Goal: Task Accomplishment & Management: Manage account settings

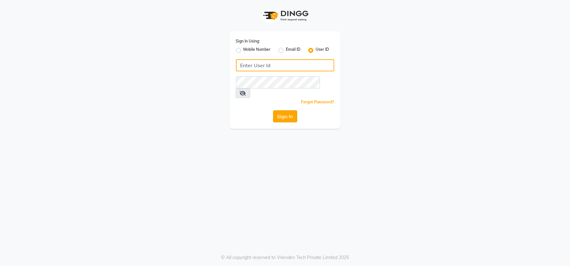
type input "emporiosalon"
click at [283, 110] on button "Sign In" at bounding box center [285, 116] width 24 height 12
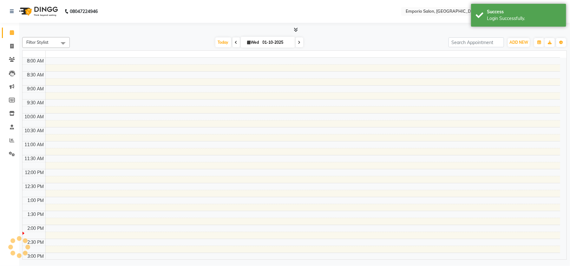
select select "en"
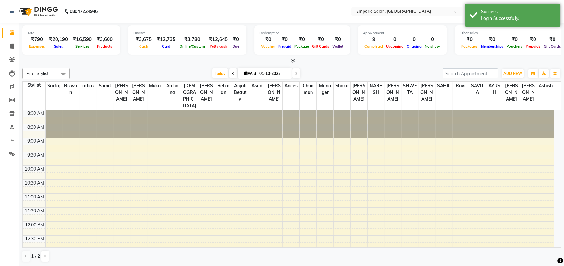
click at [9, 12] on div "08047224946" at bounding box center [53, 12] width 97 height 18
click at [11, 11] on icon at bounding box center [12, 11] width 4 height 4
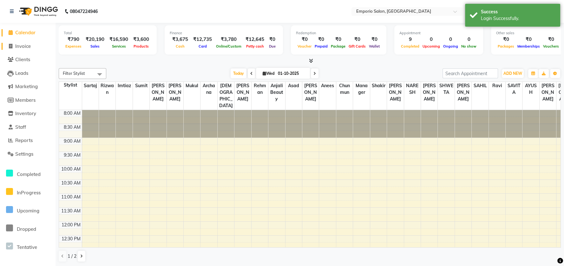
click at [20, 46] on span "Invoice" at bounding box center [23, 46] width 16 height 6
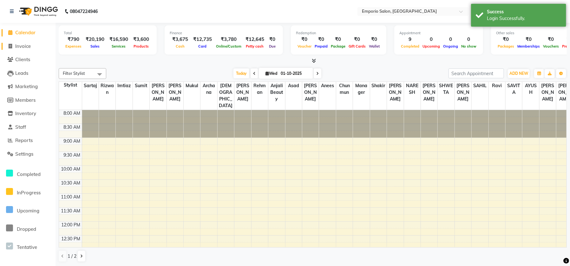
select select "6332"
select select "service"
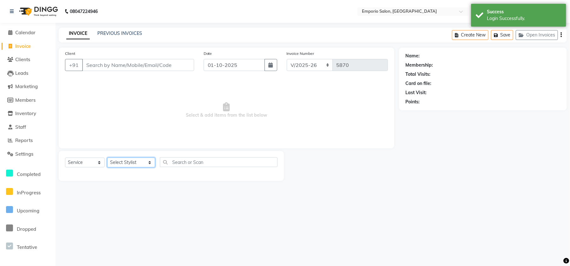
click at [129, 161] on select "Select Stylist [PERSON_NAME] beauty Archana [PERSON_NAME] [PERSON_NAME] [PERSON…" at bounding box center [131, 163] width 48 height 10
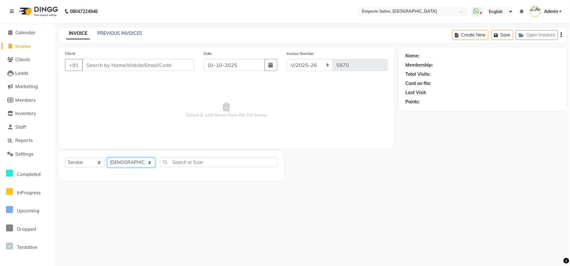
click at [107, 158] on select "Select Stylist [PERSON_NAME] beauty Archana [PERSON_NAME] [PERSON_NAME] [PERSON…" at bounding box center [131, 163] width 48 height 10
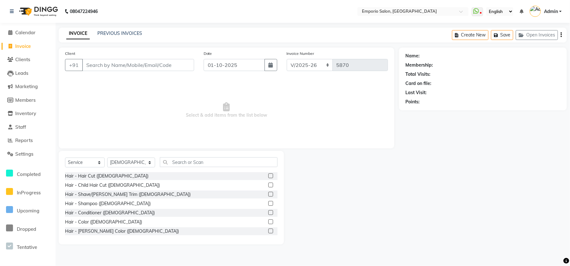
click at [170, 180] on div "Hair - Hair Cut (Male) Hair - Child Hair Cut (Male) Hair - Shave/Beard Trim (Ma…" at bounding box center [171, 203] width 212 height 63
drag, startPoint x: 169, startPoint y: 199, endPoint x: 169, endPoint y: 202, distance: 3.2
click at [169, 202] on div "Hair - Shampoo ([DEMOGRAPHIC_DATA])" at bounding box center [171, 204] width 212 height 8
click at [169, 164] on input "text" at bounding box center [219, 162] width 118 height 10
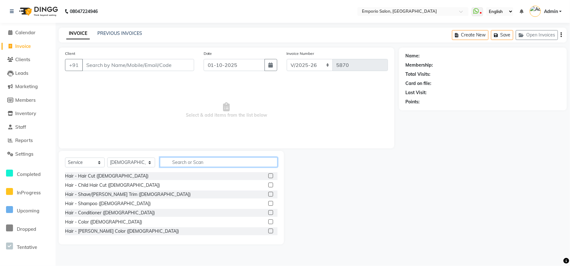
click at [169, 164] on input "text" at bounding box center [219, 162] width 118 height 10
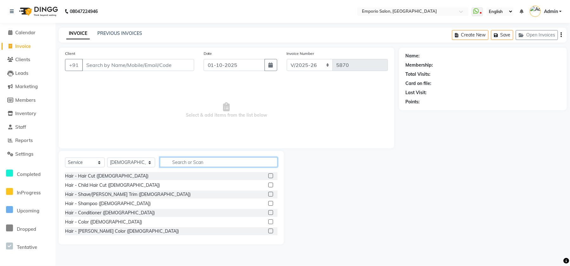
click at [169, 164] on input "text" at bounding box center [219, 162] width 118 height 10
click at [122, 156] on div "Select Service Product Membership Package Voucher Prepaid Gift Card Select Styl…" at bounding box center [171, 197] width 225 height 93
click at [123, 161] on select "Select Stylist [PERSON_NAME] beauty Archana [PERSON_NAME] [PERSON_NAME] [PERSON…" at bounding box center [131, 163] width 48 height 10
select select "47502"
click at [107, 158] on select "Select Stylist [PERSON_NAME] beauty Archana [PERSON_NAME] [PERSON_NAME] [PERSON…" at bounding box center [131, 163] width 48 height 10
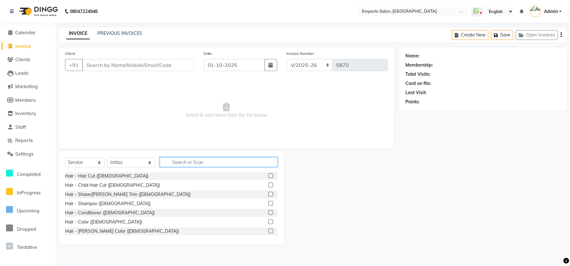
click at [166, 165] on input "text" at bounding box center [219, 162] width 118 height 10
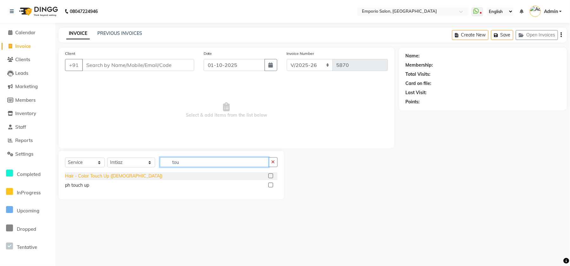
type input "tou"
click at [111, 174] on div "Hair - Color Touch Up ([DEMOGRAPHIC_DATA])" at bounding box center [113, 176] width 97 height 7
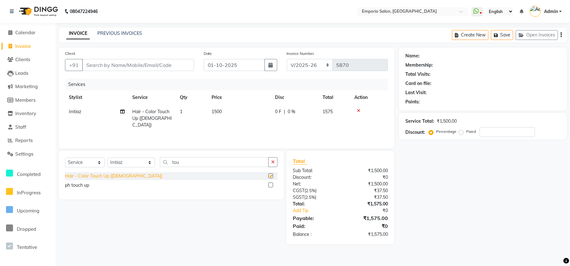
checkbox input "false"
drag, startPoint x: 239, startPoint y: 96, endPoint x: 242, endPoint y: 106, distance: 11.0
click at [242, 105] on table "Stylist Service Qty Price Disc Total Action Imtiaz Hair - Color Touch Up (Femal…" at bounding box center [226, 111] width 323 height 42
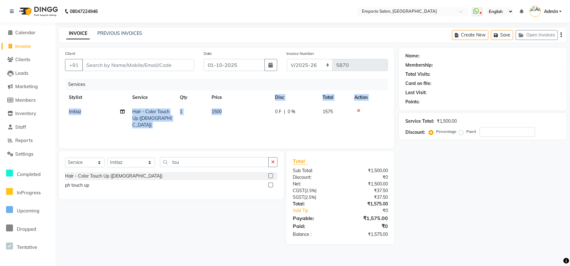
click at [243, 109] on td "1500" at bounding box center [239, 119] width 63 height 28
select select "47502"
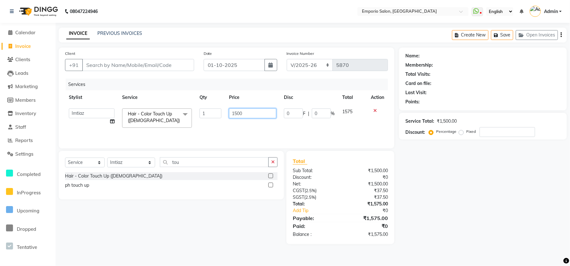
click at [274, 115] on input "1500" at bounding box center [252, 113] width 47 height 10
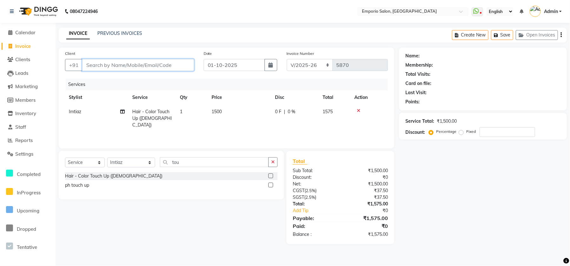
click at [184, 67] on input "Client" at bounding box center [138, 65] width 112 height 12
type input "9"
type input "0"
type input "99999999999999"
click at [244, 113] on td "1500" at bounding box center [239, 119] width 63 height 28
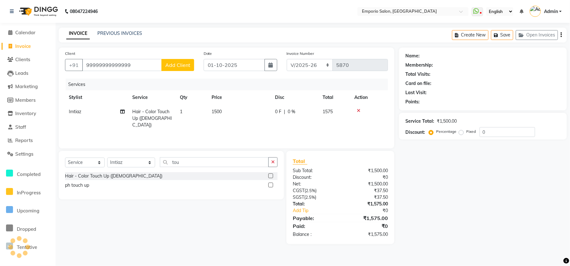
select select "47502"
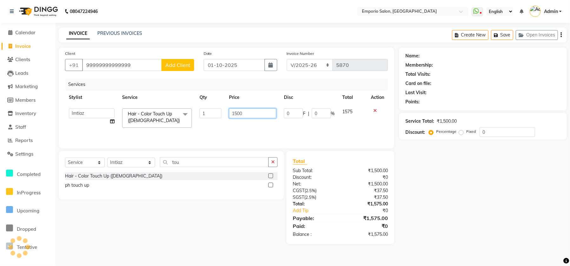
click at [244, 113] on input "1500" at bounding box center [252, 113] width 47 height 10
type input "1"
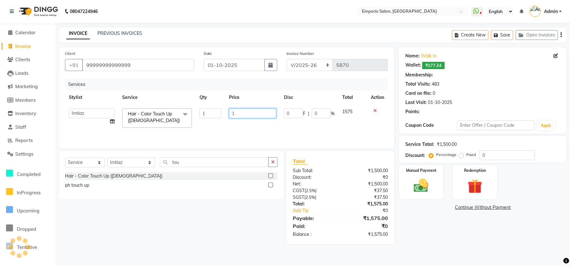
select select "1: Object"
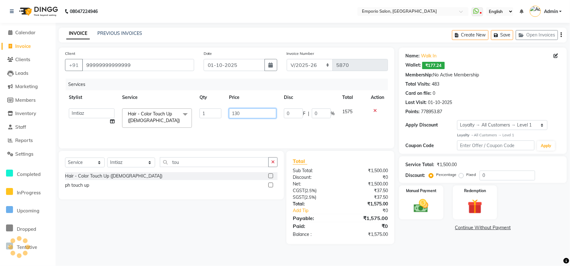
type input "1300"
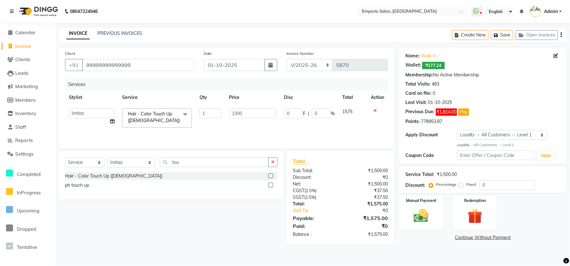
click at [475, 245] on main "INVOICE PREVIOUS INVOICES Create New Save Open Invoices Client +91 999999999999…" at bounding box center [312, 141] width 514 height 226
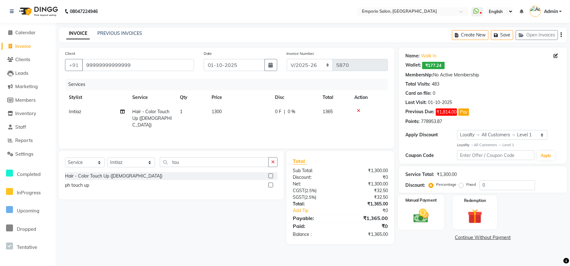
click at [435, 224] on div "Manual Payment" at bounding box center [421, 212] width 46 height 35
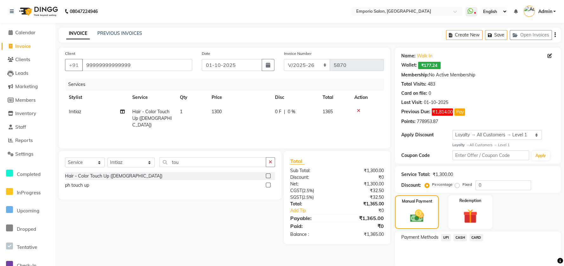
click at [476, 240] on span "CARD" at bounding box center [476, 237] width 14 height 7
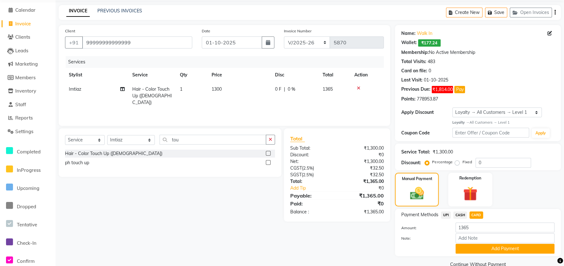
scroll to position [35, 0]
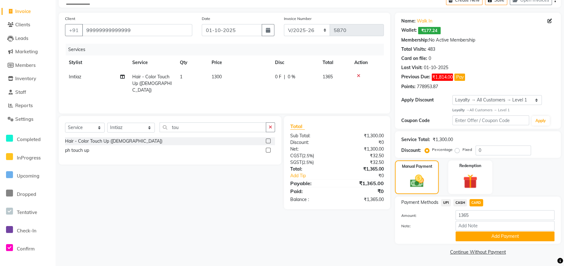
click at [456, 203] on span "CASH" at bounding box center [460, 202] width 14 height 7
drag, startPoint x: 457, startPoint y: 233, endPoint x: 457, endPoint y: 239, distance: 6.0
click at [457, 239] on button "Add Payment" at bounding box center [504, 236] width 99 height 10
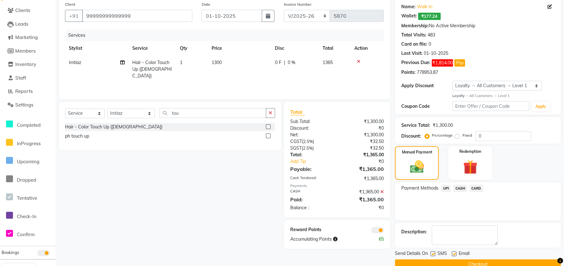
scroll to position [61, 0]
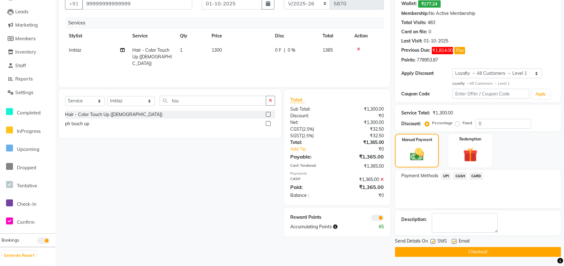
click at [447, 245] on div "Send Details On SMS Email Checkout" at bounding box center [478, 247] width 166 height 19
click at [447, 249] on button "Checkout" at bounding box center [478, 252] width 166 height 10
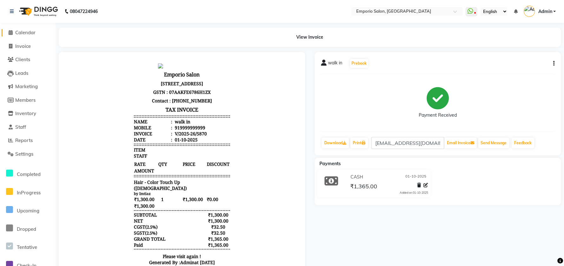
click at [32, 31] on span "Calendar" at bounding box center [25, 32] width 20 height 6
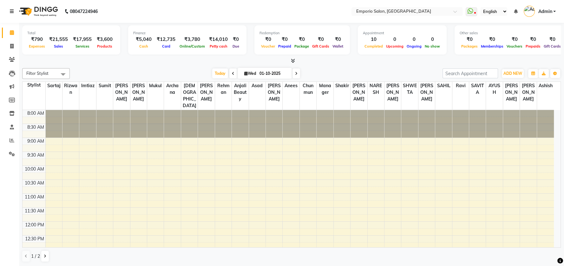
click at [15, 11] on link at bounding box center [13, 12] width 6 height 18
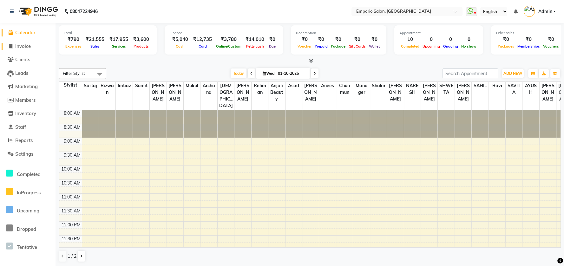
click at [18, 46] on span "Invoice" at bounding box center [23, 46] width 16 height 6
select select "service"
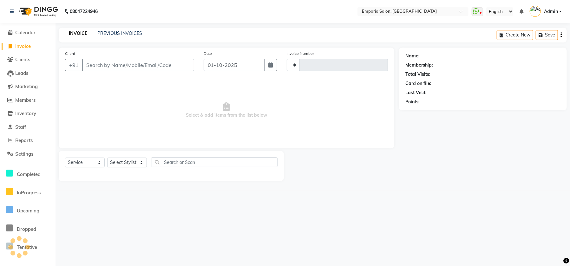
type input "5871"
select select "6332"
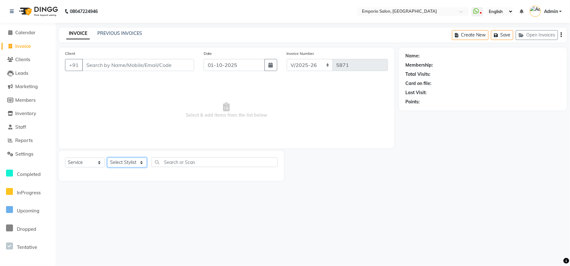
drag, startPoint x: 133, startPoint y: 165, endPoint x: 131, endPoint y: 161, distance: 4.1
click at [132, 163] on select "Select Stylist" at bounding box center [127, 163] width 40 height 10
select select "47502"
click at [107, 158] on select "Select Stylist [PERSON_NAME] beauty Archana [PERSON_NAME] [PERSON_NAME] [PERSON…" at bounding box center [131, 163] width 48 height 10
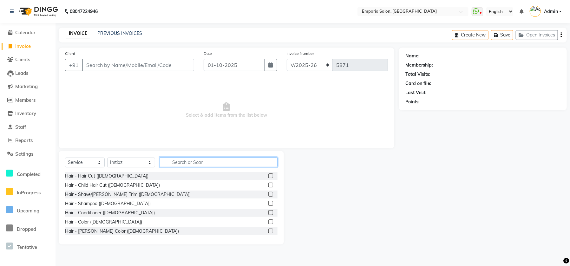
click at [166, 164] on input "text" at bounding box center [219, 162] width 118 height 10
click at [167, 163] on input "text" at bounding box center [219, 162] width 118 height 10
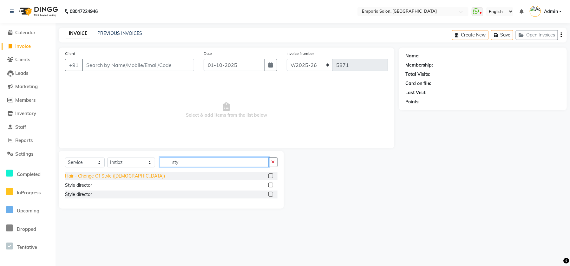
type input "sty"
click at [104, 177] on div "Hair - Change Of Style ([DEMOGRAPHIC_DATA])" at bounding box center [115, 176] width 100 height 7
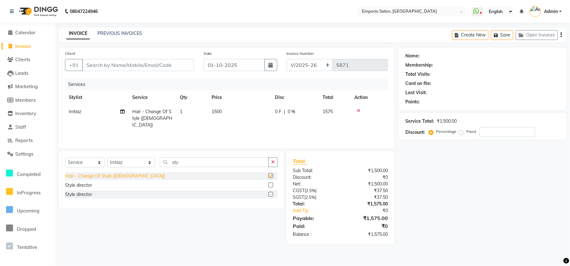
checkbox input "false"
click at [237, 106] on td "1500" at bounding box center [239, 119] width 63 height 28
select select "47502"
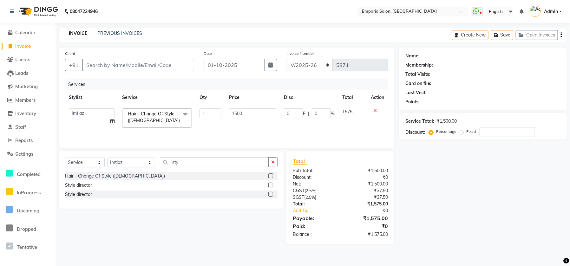
click at [242, 112] on input "1500" at bounding box center [252, 113] width 47 height 10
type input "1"
type input "2000"
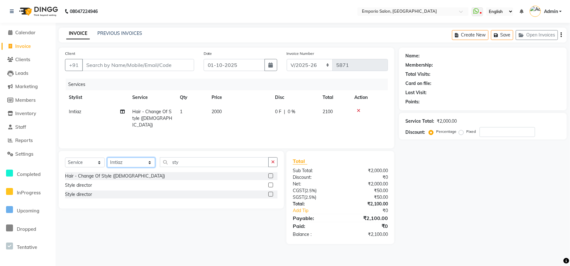
click at [139, 158] on select "Select Stylist [PERSON_NAME] beauty Archana [PERSON_NAME] [PERSON_NAME] [PERSON…" at bounding box center [131, 163] width 48 height 10
drag, startPoint x: 182, startPoint y: 164, endPoint x: 196, endPoint y: 164, distance: 13.6
click at [183, 164] on input "sty" at bounding box center [214, 162] width 109 height 10
click at [275, 164] on button "button" at bounding box center [272, 162] width 9 height 10
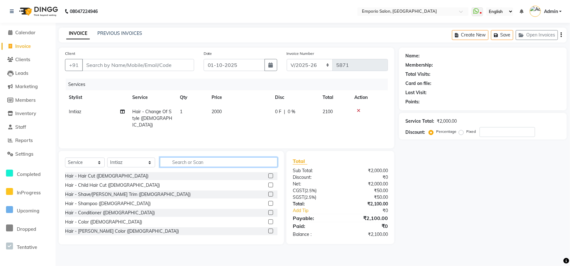
click at [241, 159] on input "text" at bounding box center [219, 162] width 118 height 10
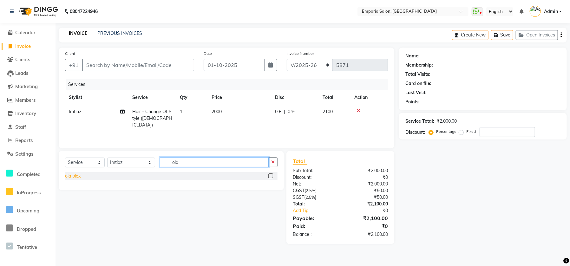
type input "ola"
click at [72, 175] on div "ola plex" at bounding box center [73, 176] width 16 height 7
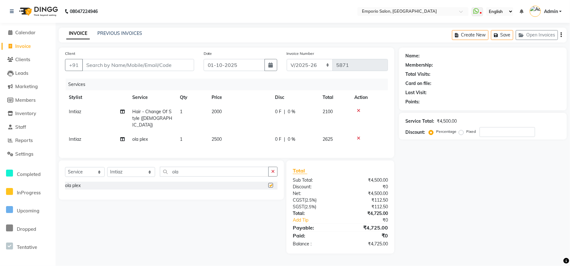
checkbox input "false"
click at [265, 132] on td "2500" at bounding box center [239, 139] width 63 height 14
select select "47502"
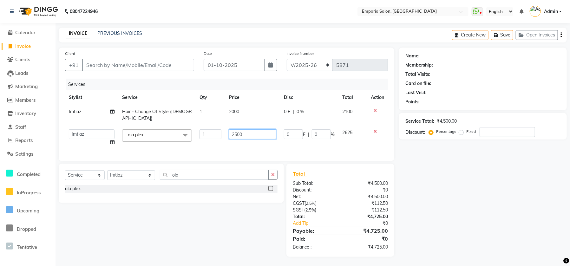
click at [269, 129] on input "2500" at bounding box center [252, 134] width 47 height 10
click at [226, 164] on div "Select Service Product Membership Package Voucher Prepaid Gift Card Select Styl…" at bounding box center [171, 183] width 225 height 39
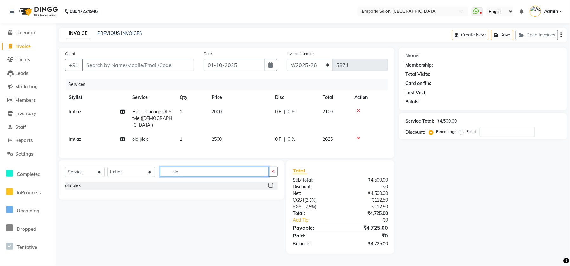
click at [267, 167] on input "ola" at bounding box center [214, 172] width 109 height 10
drag, startPoint x: 247, startPoint y: 170, endPoint x: 254, endPoint y: 172, distance: 6.9
click at [246, 172] on input "ola" at bounding box center [214, 172] width 109 height 10
drag, startPoint x: 272, startPoint y: 170, endPoint x: 254, endPoint y: 169, distance: 18.4
click at [272, 169] on icon "button" at bounding box center [272, 171] width 3 height 4
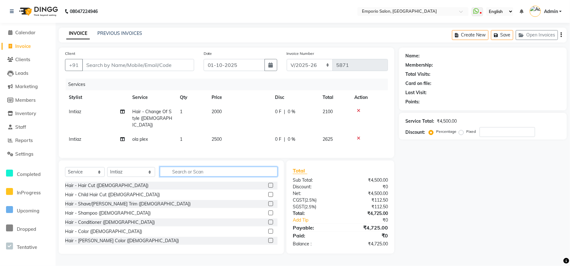
click at [253, 170] on input "text" at bounding box center [219, 172] width 118 height 10
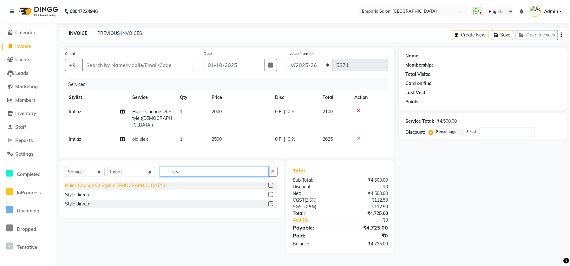
type input "sty"
click at [83, 184] on div "Hair - Change Of Style ([DEMOGRAPHIC_DATA])" at bounding box center [115, 185] width 100 height 7
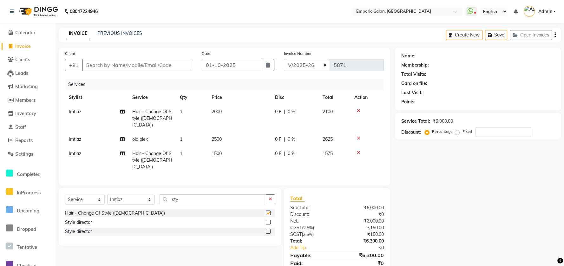
checkbox input "false"
drag, startPoint x: 235, startPoint y: 148, endPoint x: 239, endPoint y: 146, distance: 4.8
click at [235, 147] on td "1500" at bounding box center [239, 160] width 63 height 28
select select "47502"
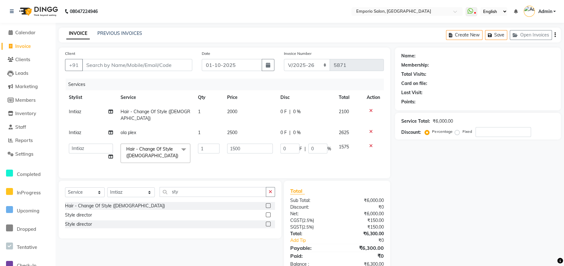
click at [241, 145] on input "1500" at bounding box center [250, 149] width 46 height 10
type input "1"
type input "1000"
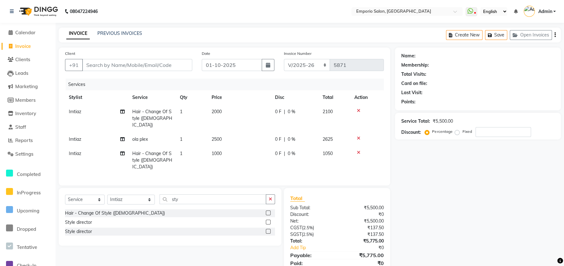
click at [113, 153] on td "Imtiaz" at bounding box center [96, 160] width 63 height 28
select select "47502"
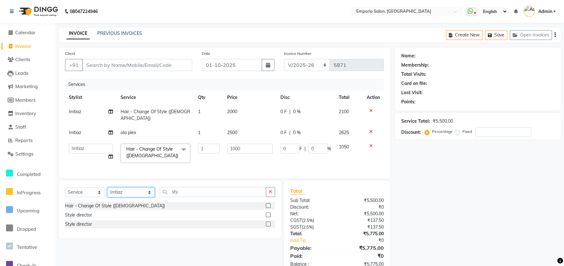
drag, startPoint x: 133, startPoint y: 195, endPoint x: 133, endPoint y: 188, distance: 7.0
click at [133, 189] on select "Select Stylist [PERSON_NAME] beauty Archana [PERSON_NAME] [PERSON_NAME] [PERSON…" at bounding box center [131, 192] width 48 height 10
select select "47510"
click at [107, 187] on select "Select Stylist [PERSON_NAME] beauty Archana [PERSON_NAME] [PERSON_NAME] [PERSON…" at bounding box center [131, 192] width 48 height 10
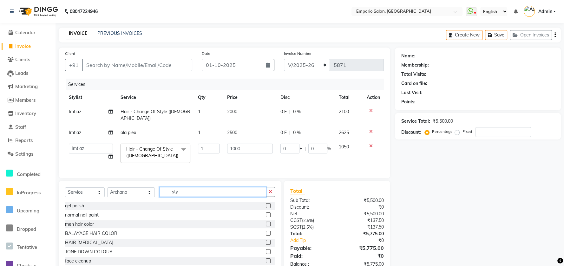
drag, startPoint x: 179, startPoint y: 190, endPoint x: 244, endPoint y: 196, distance: 65.0
click at [194, 192] on input "sty" at bounding box center [212, 192] width 106 height 10
click at [274, 189] on button "button" at bounding box center [270, 192] width 9 height 10
click at [264, 188] on input "text" at bounding box center [216, 192] width 115 height 10
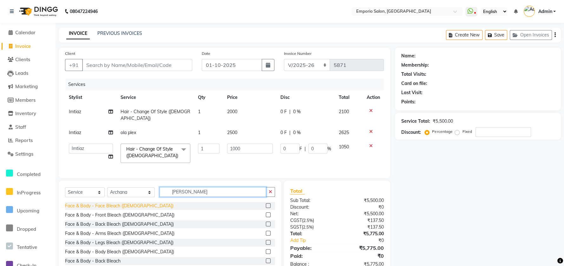
type input "blea"
click at [118, 206] on div "Face & Body - Face Bleach ([DEMOGRAPHIC_DATA])" at bounding box center [119, 206] width 108 height 7
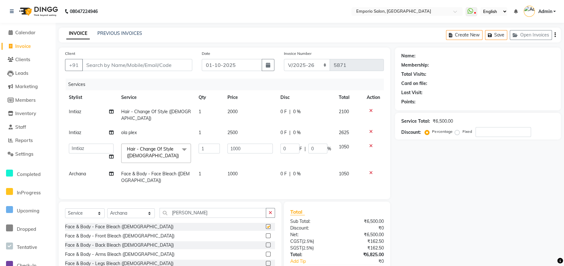
checkbox input "false"
click at [266, 170] on td "1000" at bounding box center [249, 177] width 53 height 21
select select "47510"
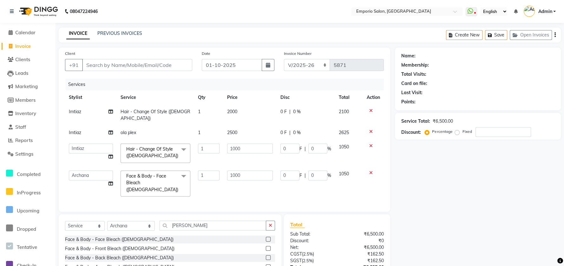
click at [265, 171] on input "1000" at bounding box center [250, 176] width 46 height 10
type input "1"
type input "1200"
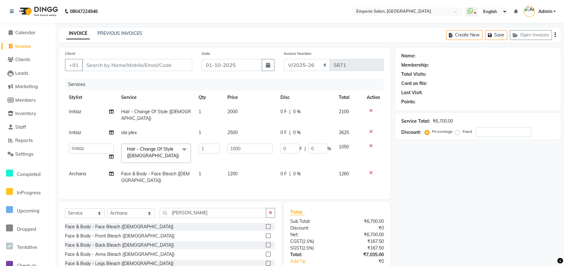
drag, startPoint x: 282, startPoint y: 212, endPoint x: 278, endPoint y: 214, distance: 4.0
click at [281, 212] on div "Total Sub Total: ₹6,700.00 Discount: ₹0 Net: ₹6,700.00 CGST ( 2.5% ) ₹167.50 SG…" at bounding box center [337, 248] width 113 height 93
click at [275, 212] on div "Select Service Product Membership Package Voucher Prepaid Gift Card Select Styl…" at bounding box center [170, 248] width 222 height 93
click at [273, 212] on button "button" at bounding box center [270, 213] width 9 height 10
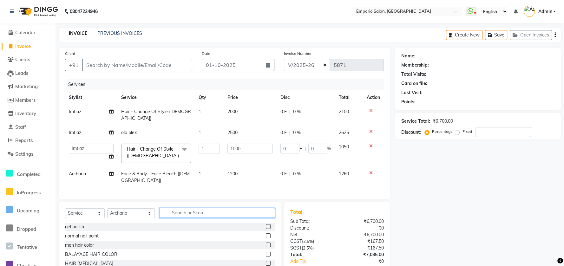
click at [255, 210] on input "text" at bounding box center [216, 213] width 115 height 10
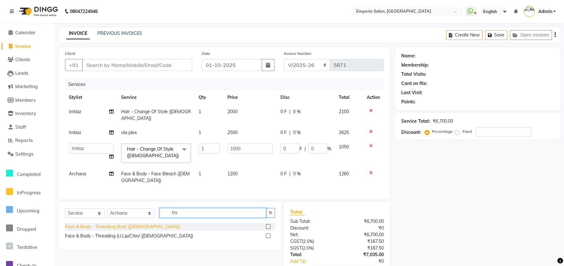
type input "thr"
click at [88, 229] on div "Face & Body - Threading (Eye) ([DEMOGRAPHIC_DATA])" at bounding box center [122, 226] width 115 height 7
checkbox input "false"
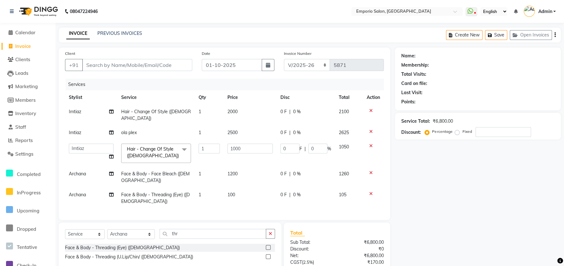
click at [252, 190] on td "100" at bounding box center [249, 198] width 53 height 21
select select "47510"
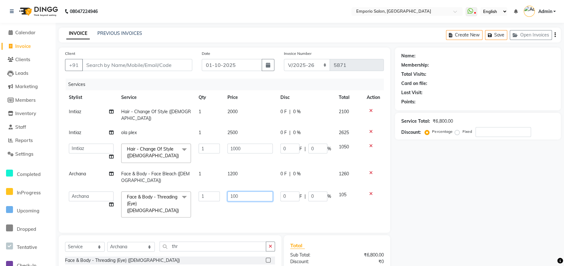
click at [252, 191] on input "100" at bounding box center [249, 196] width 45 height 10
type input "1"
type input "150"
click at [257, 176] on td "1200" at bounding box center [249, 177] width 53 height 21
select select "47510"
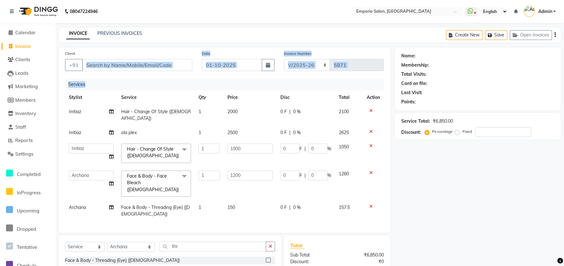
drag, startPoint x: 170, startPoint y: 69, endPoint x: 167, endPoint y: 63, distance: 6.7
click at [167, 63] on div "Client +91 Date 01-10-2025 Invoice Number EMP/2025-26 V/2025 V/2025-26 5871 Ser…" at bounding box center [224, 140] width 331 height 185
click at [167, 63] on input "Client" at bounding box center [137, 65] width 110 height 12
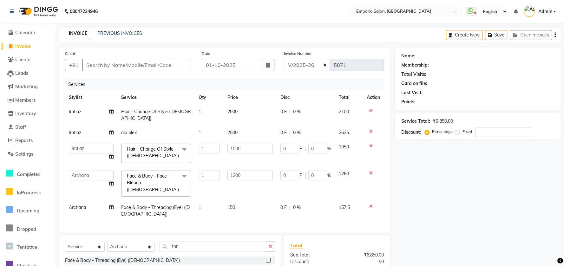
click at [192, 67] on div "Client +91" at bounding box center [128, 63] width 137 height 26
click at [188, 66] on input "Client" at bounding box center [137, 65] width 110 height 12
type input "n"
type input "0"
drag, startPoint x: 167, startPoint y: 88, endPoint x: 175, endPoint y: 83, distance: 9.8
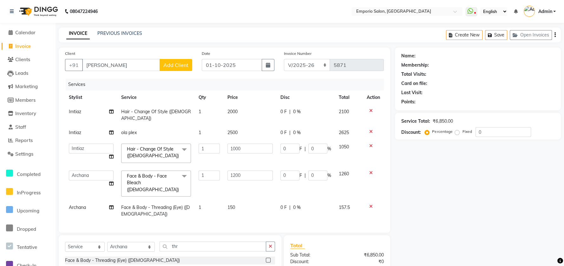
click at [169, 88] on div "Services" at bounding box center [227, 85] width 323 height 12
click at [118, 69] on input "neha jan" at bounding box center [121, 65] width 78 height 12
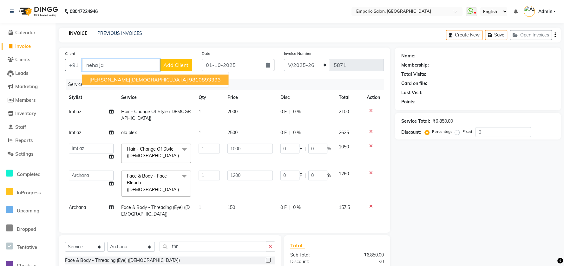
click at [189, 78] on ngb-highlight "9810893393" at bounding box center [205, 79] width 32 height 6
type input "9810893393"
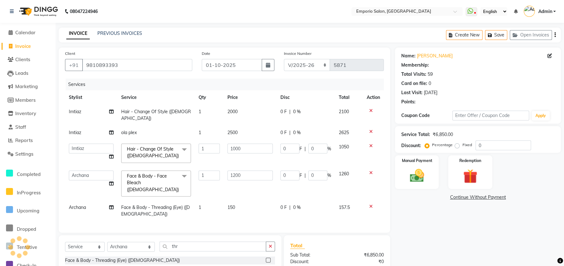
select select "1: Object"
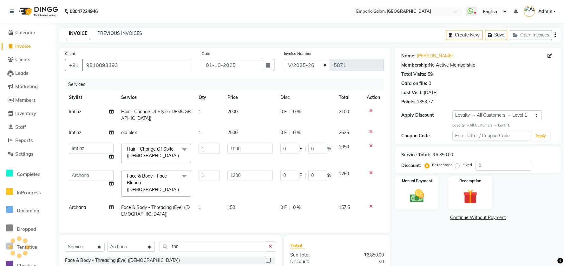
click at [286, 110] on div "0 F | 0 %" at bounding box center [305, 111] width 51 height 7
select select "47502"
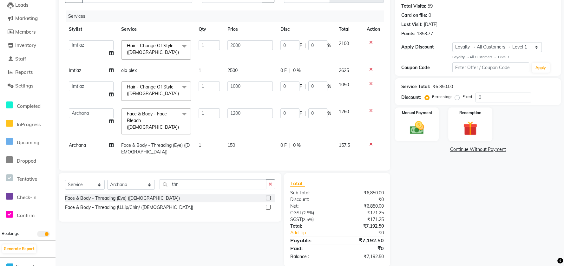
scroll to position [77, 0]
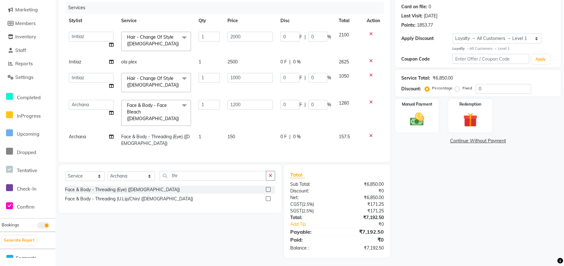
drag, startPoint x: 331, startPoint y: 240, endPoint x: 372, endPoint y: 237, distance: 40.7
click at [372, 237] on div "Paid: ₹0" at bounding box center [336, 240] width 103 height 8
drag, startPoint x: 445, startPoint y: 31, endPoint x: 396, endPoint y: 39, distance: 49.6
click at [396, 39] on div "Name: Neha Jain Membership: No Active Membership Total Visits: 59 Card on file:…" at bounding box center [478, 19] width 166 height 96
click at [412, 50] on div "Name: Neha Jain Membership: No Active Membership Total Visits: 59 Card on file:…" at bounding box center [478, 19] width 166 height 96
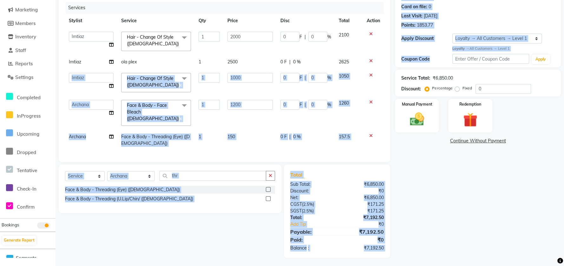
drag, startPoint x: 443, startPoint y: 59, endPoint x: 376, endPoint y: 62, distance: 67.2
click at [376, 62] on div "Client +91 9810893393 Date 01-10-2025 Invoice Number EMP/2025-26 V/2025 V/2025-…" at bounding box center [309, 114] width 511 height 287
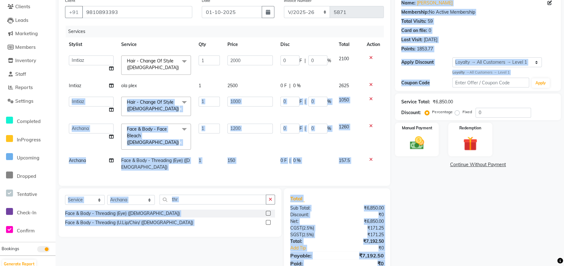
scroll to position [35, 0]
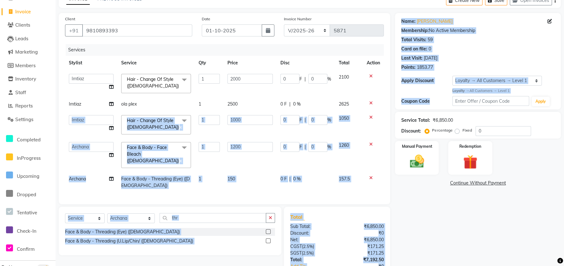
click at [491, 42] on div "Total Visits: 59" at bounding box center [477, 39] width 153 height 7
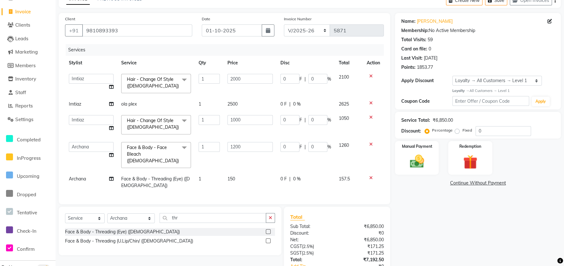
click at [491, 42] on div "Total Visits: 59" at bounding box center [477, 39] width 153 height 7
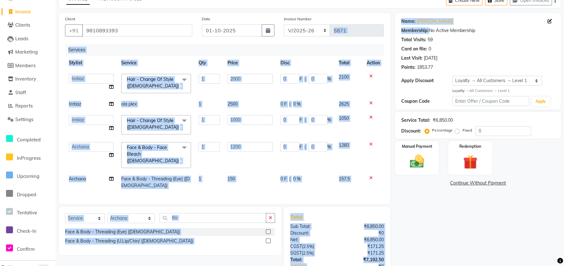
drag, startPoint x: 485, startPoint y: 30, endPoint x: 387, endPoint y: 28, distance: 98.3
click at [387, 28] on div "Client +91 9810893393 Date 01-10-2025 Invoice Number EMP/2025-26 V/2025 V/2025-…" at bounding box center [309, 156] width 511 height 287
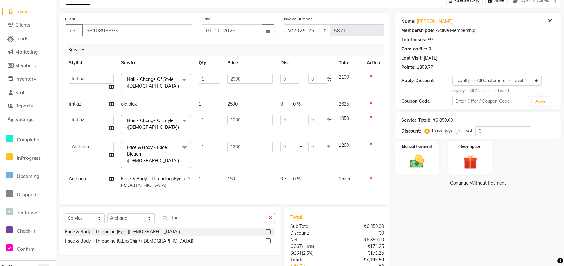
click at [385, 26] on div "Invoice Number EMP/2025-26 V/2025 V/2025-26 5871" at bounding box center [333, 29] width 109 height 26
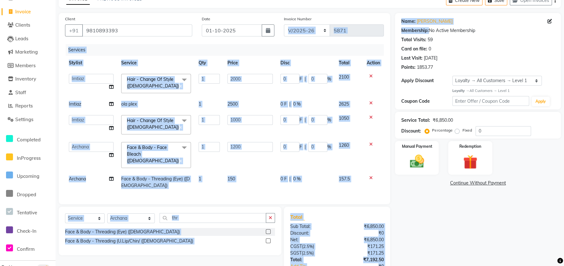
drag, startPoint x: 393, startPoint y: 21, endPoint x: 463, endPoint y: 25, distance: 69.5
click at [467, 24] on div "Client +91 9810893393 Date 01-10-2025 Invoice Number EMP/2025-26 V/2025 V/2025-…" at bounding box center [309, 156] width 511 height 287
click at [464, 21] on div "Name: Neha Jain" at bounding box center [477, 21] width 153 height 7
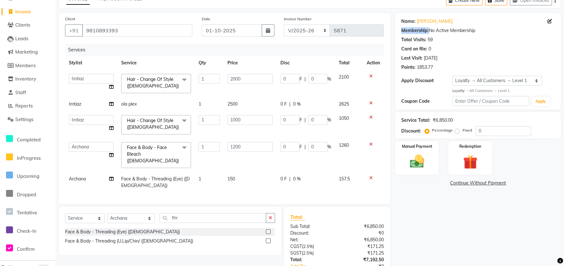
drag, startPoint x: 490, startPoint y: 27, endPoint x: 395, endPoint y: 29, distance: 95.7
click at [395, 29] on div "Name: Neha Jain Membership: No Active Membership Total Visits: 59 Card on file:…" at bounding box center [478, 61] width 166 height 96
click at [470, 66] on div "Points: 1853.77" at bounding box center [477, 67] width 153 height 7
drag, startPoint x: 469, startPoint y: 65, endPoint x: 408, endPoint y: 60, distance: 61.4
click at [409, 60] on div "Name: Neha Jain Membership: No Active Membership Total Visits: 59 Card on file:…" at bounding box center [477, 43] width 153 height 55
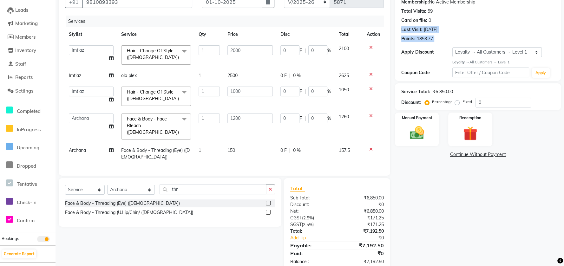
scroll to position [77, 0]
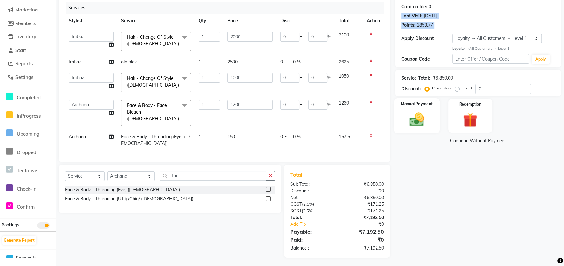
click at [428, 120] on img at bounding box center [416, 119] width 24 height 17
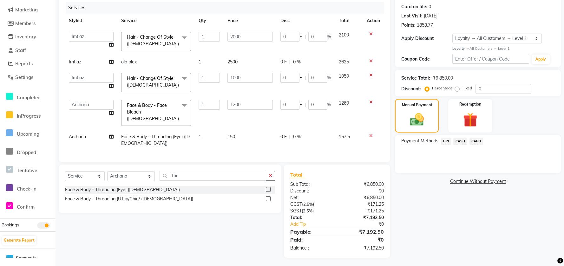
click at [442, 143] on span "UPI" at bounding box center [446, 141] width 10 height 7
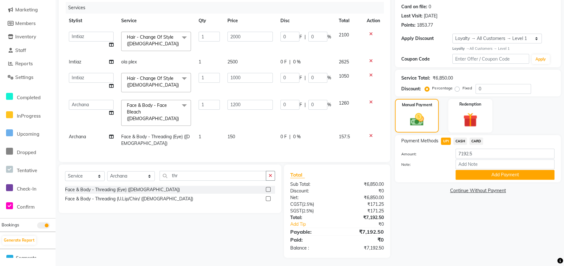
click at [461, 142] on span "CASH" at bounding box center [460, 141] width 14 height 7
click at [462, 176] on button "Add Payment" at bounding box center [504, 175] width 99 height 10
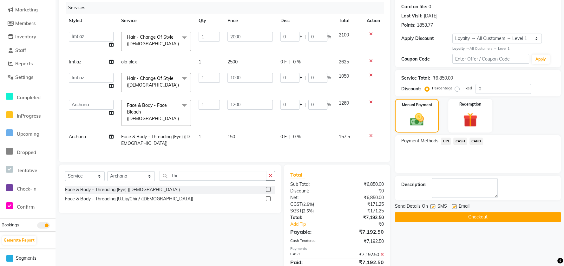
scroll to position [131, 0]
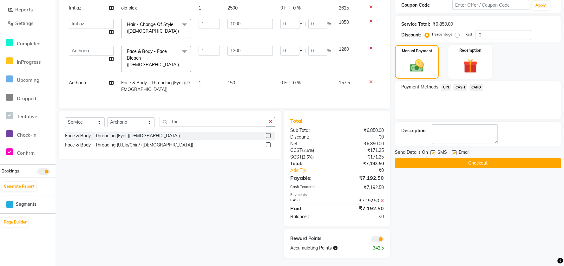
click at [462, 164] on button "Checkout" at bounding box center [478, 163] width 166 height 10
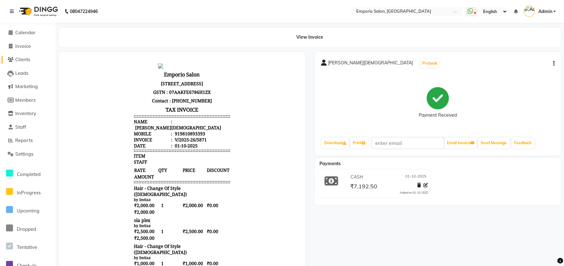
click at [23, 60] on span "Clients" at bounding box center [22, 59] width 15 height 6
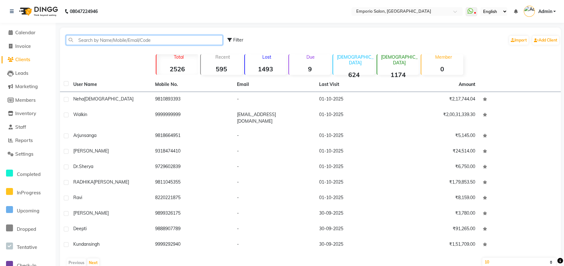
click at [151, 41] on input "text" at bounding box center [144, 40] width 157 height 10
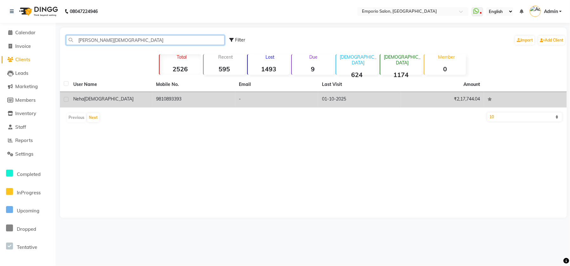
type input "neha jain"
click at [182, 97] on td "9810893393" at bounding box center [193, 100] width 83 height 16
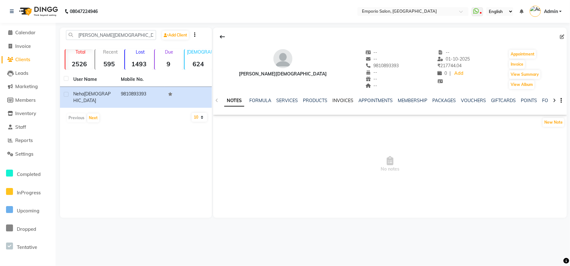
click at [336, 100] on link "INVOICES" at bounding box center [342, 101] width 21 height 6
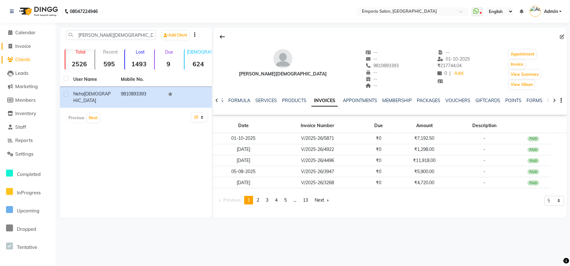
click at [19, 46] on span "Invoice" at bounding box center [23, 46] width 16 height 6
select select "6332"
select select "service"
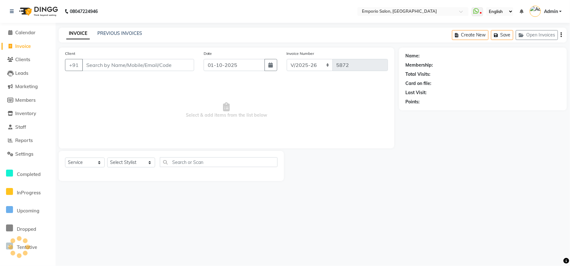
click at [127, 62] on input "Client" at bounding box center [138, 65] width 112 height 12
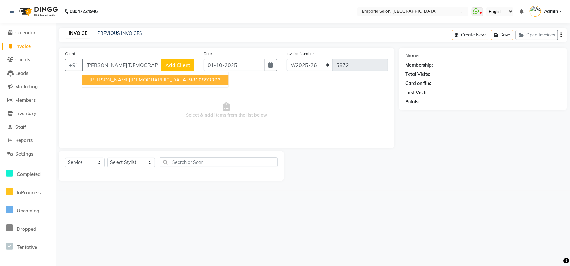
click at [106, 81] on span "neha jain" at bounding box center [138, 79] width 98 height 6
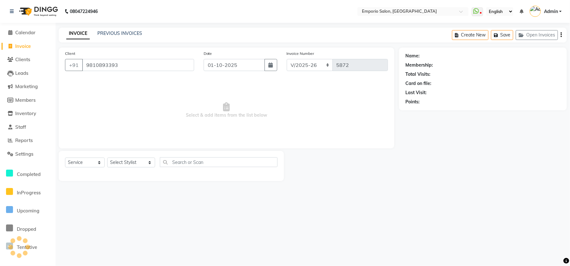
type input "9810893393"
select select "1: Object"
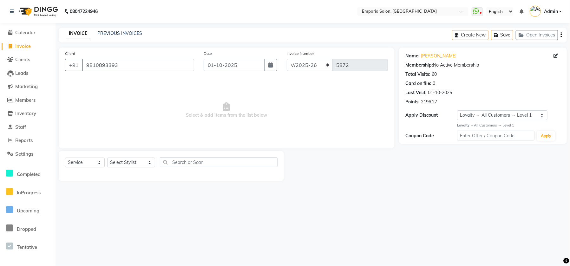
drag, startPoint x: 453, startPoint y: 102, endPoint x: 385, endPoint y: 100, distance: 67.5
click at [385, 100] on div "Client +91 9810893393 Date 01-10-2025 Invoice Number EMP/2025-26 V/2025 V/2025-…" at bounding box center [312, 114] width 517 height 133
click at [327, 119] on span "Select & add items from the list below" at bounding box center [226, 110] width 323 height 63
drag, startPoint x: 510, startPoint y: 128, endPoint x: 569, endPoint y: 123, distance: 59.2
click at [518, 125] on div "Loyalty → All Customers → Level 1" at bounding box center [508, 125] width 103 height 5
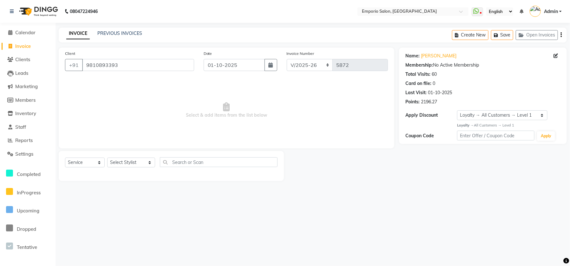
click at [543, 54] on div "Name: Neha Jain" at bounding box center [482, 56] width 155 height 7
drag, startPoint x: 419, startPoint y: 102, endPoint x: 441, endPoint y: 102, distance: 21.9
click at [441, 102] on div "Points: 2196.27" at bounding box center [482, 102] width 155 height 7
click at [442, 101] on div "Points: 2196.27" at bounding box center [482, 102] width 155 height 7
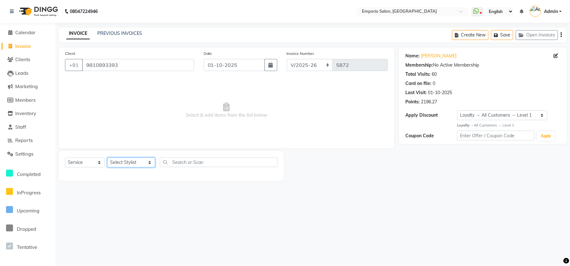
drag, startPoint x: 144, startPoint y: 161, endPoint x: 145, endPoint y: 158, distance: 4.0
click at [145, 161] on select "Select Stylist [PERSON_NAME] beauty Archana [PERSON_NAME] [PERSON_NAME] [PERSON…" at bounding box center [131, 163] width 48 height 10
select select "47502"
click at [107, 158] on select "Select Stylist [PERSON_NAME] beauty Archana [PERSON_NAME] [PERSON_NAME] [PERSON…" at bounding box center [131, 163] width 48 height 10
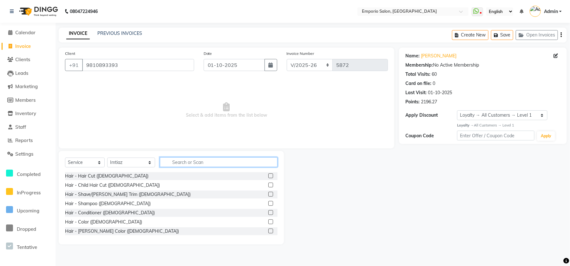
click at [166, 166] on input "text" at bounding box center [219, 162] width 118 height 10
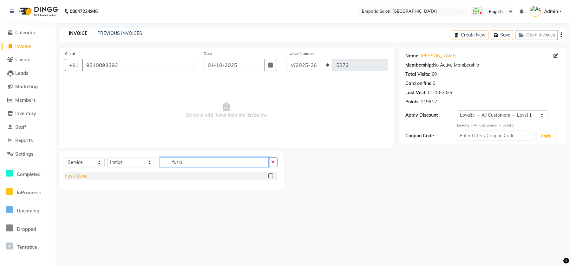
type input "fusio"
click at [70, 175] on div "Fusio Dose" at bounding box center [76, 176] width 23 height 7
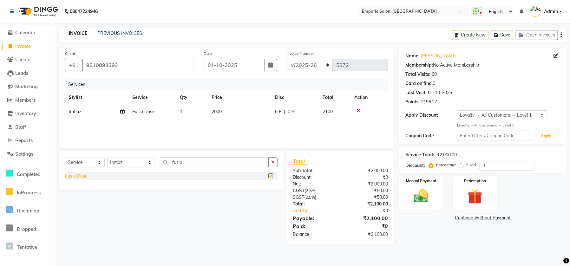
checkbox input "false"
click at [486, 202] on img at bounding box center [474, 196] width 25 height 19
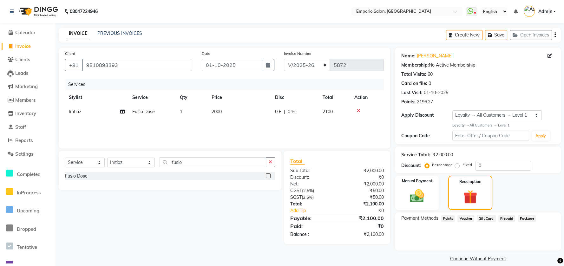
click at [450, 218] on span "Points" at bounding box center [448, 218] width 14 height 7
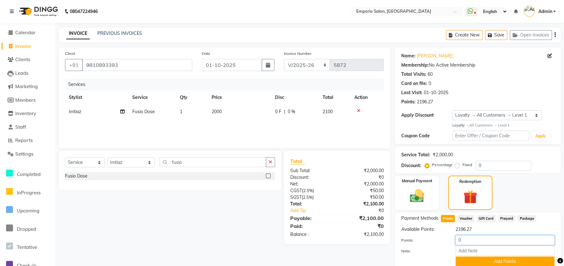
drag, startPoint x: 472, startPoint y: 233, endPoint x: 471, endPoint y: 240, distance: 7.4
click at [471, 239] on div "Available Points: 2196.27 Points: 0 Note: Add Points" at bounding box center [477, 246] width 153 height 40
click at [471, 240] on input "0" at bounding box center [504, 240] width 99 height 10
type input "2000"
click at [467, 263] on button "Add Points" at bounding box center [504, 261] width 99 height 10
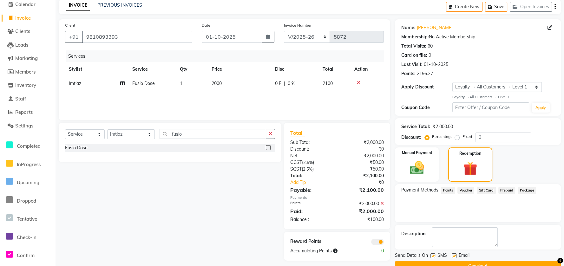
scroll to position [42, 0]
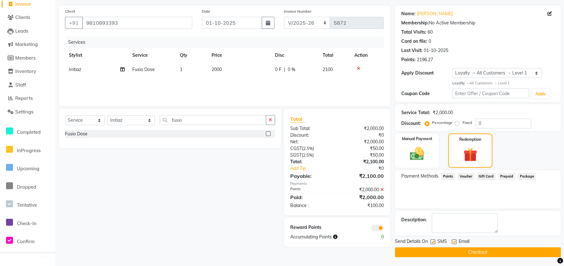
click at [464, 249] on button "Checkout" at bounding box center [478, 252] width 166 height 10
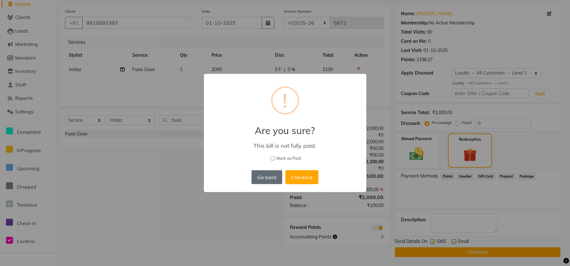
click at [271, 179] on button "Go back" at bounding box center [266, 177] width 30 height 14
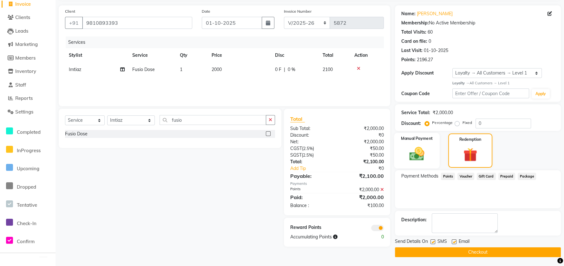
click at [412, 154] on img at bounding box center [416, 153] width 24 height 17
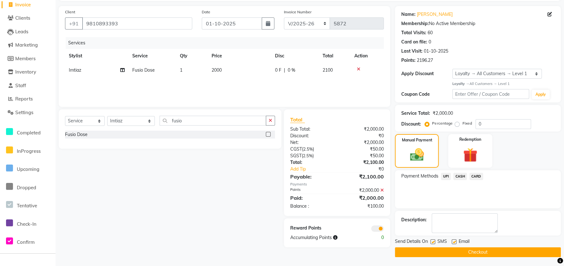
click at [422, 252] on button "Checkout" at bounding box center [478, 252] width 166 height 10
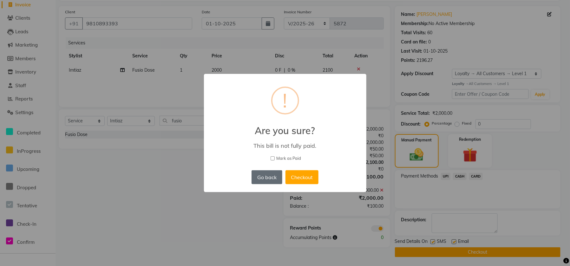
click at [272, 177] on button "Go back" at bounding box center [266, 177] width 30 height 14
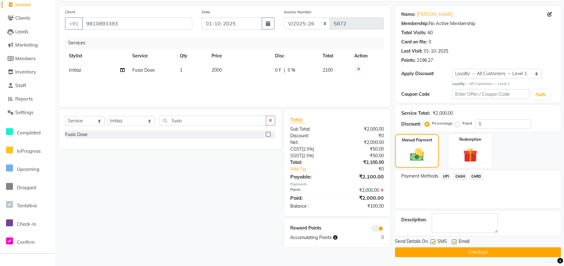
click at [382, 190] on icon at bounding box center [381, 190] width 3 height 4
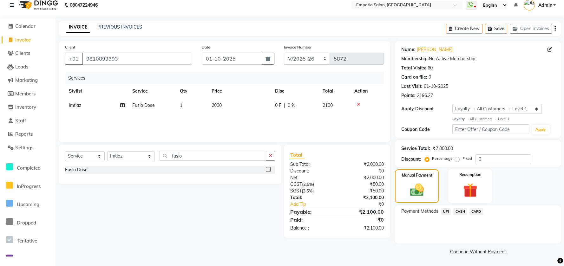
scroll to position [6, 0]
click at [433, 195] on div "Manual Payment" at bounding box center [417, 186] width 46 height 35
click at [470, 189] on img at bounding box center [470, 190] width 24 height 19
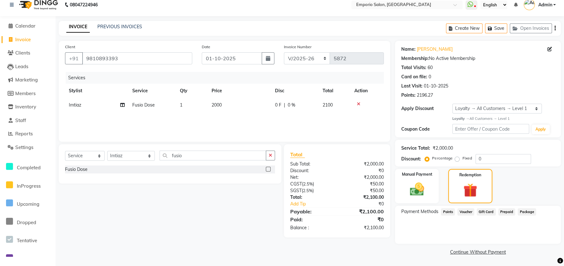
click at [447, 211] on span "Points" at bounding box center [448, 211] width 14 height 7
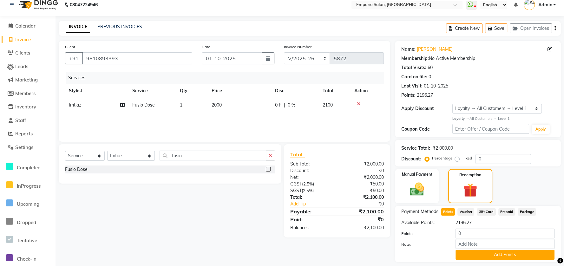
scroll to position [25, 0]
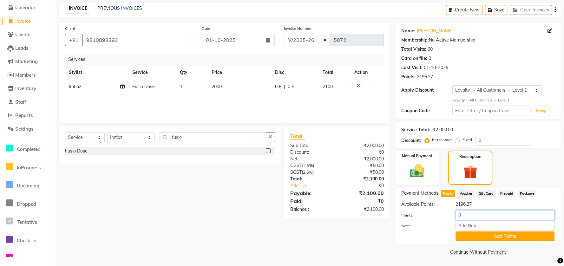
click at [475, 217] on input "0" at bounding box center [504, 215] width 99 height 10
type input "2100"
click at [465, 237] on button "Add Points" at bounding box center [504, 236] width 99 height 10
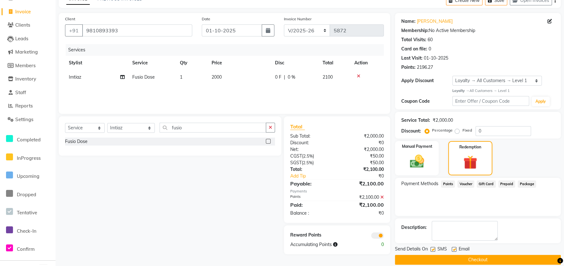
scroll to position [42, 0]
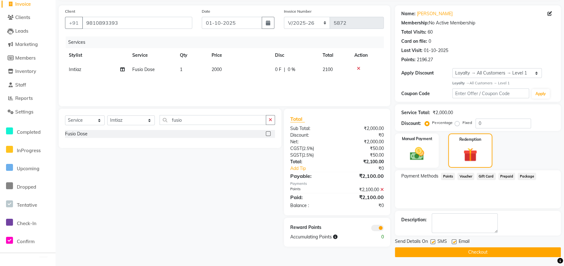
click at [456, 251] on button "Checkout" at bounding box center [478, 252] width 166 height 10
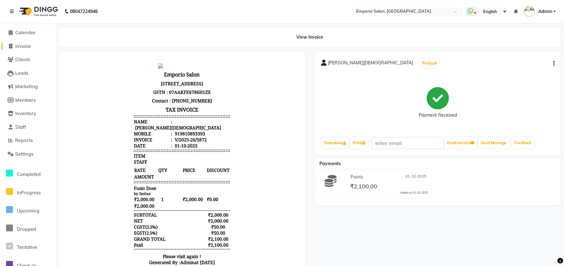
click at [21, 44] on span "Invoice" at bounding box center [23, 46] width 16 height 6
select select "service"
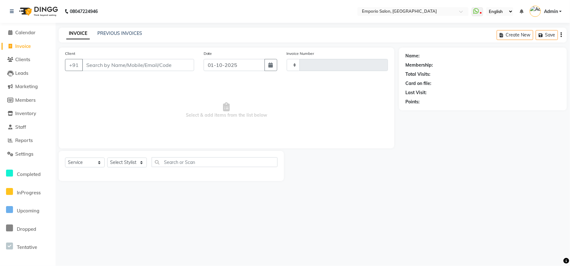
type input "5873"
select select "6332"
click at [115, 64] on input "Client" at bounding box center [138, 65] width 112 height 12
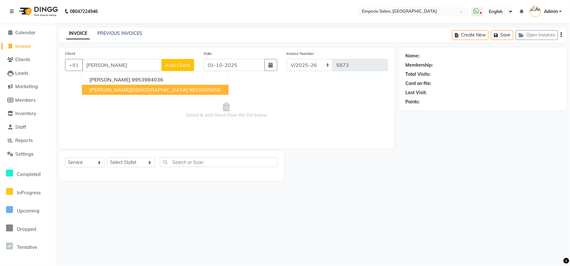
click at [189, 87] on ngb-highlight "9810055050" at bounding box center [205, 90] width 32 height 6
type input "9810055050"
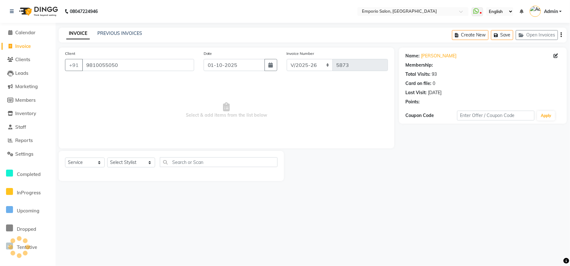
select select "1: Object"
click at [129, 162] on select "Select Stylist [PERSON_NAME] beauty Archana [PERSON_NAME] [PERSON_NAME] [PERSON…" at bounding box center [131, 163] width 48 height 10
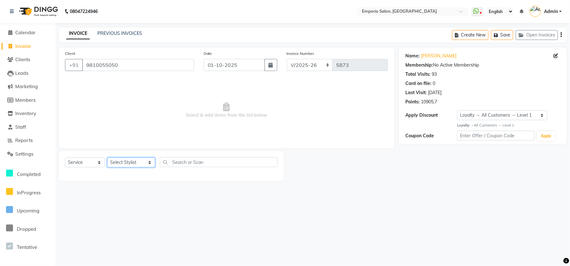
select select "47502"
click at [107, 158] on select "Select Stylist [PERSON_NAME] beauty Archana [PERSON_NAME] [PERSON_NAME] [PERSON…" at bounding box center [131, 163] width 48 height 10
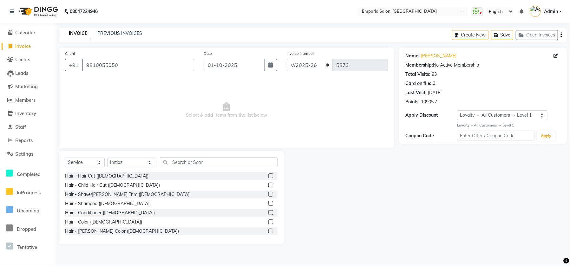
click at [194, 167] on div "Select Service Product Membership Package Voucher Prepaid Gift Card Select Styl…" at bounding box center [171, 164] width 212 height 15
click at [164, 66] on input "9810055050" at bounding box center [138, 65] width 112 height 12
click at [163, 166] on input "text" at bounding box center [219, 162] width 118 height 10
drag, startPoint x: 163, startPoint y: 166, endPoint x: 161, endPoint y: 159, distance: 6.7
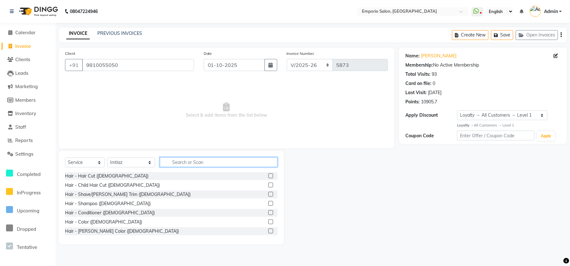
click at [162, 166] on input "text" at bounding box center [219, 162] width 118 height 10
click at [160, 160] on input "text" at bounding box center [219, 162] width 118 height 10
click at [161, 163] on input "text" at bounding box center [219, 162] width 118 height 10
click at [162, 163] on input "text" at bounding box center [219, 162] width 118 height 10
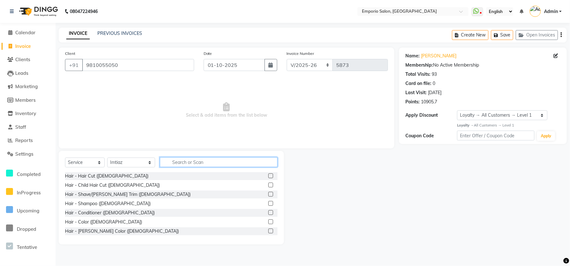
click at [162, 163] on input "text" at bounding box center [219, 162] width 118 height 10
click at [162, 166] on input "text" at bounding box center [219, 162] width 118 height 10
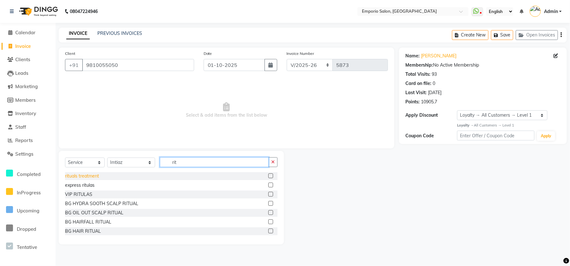
type input "rit"
click at [82, 174] on div "rituals treatment" at bounding box center [82, 176] width 34 height 7
checkbox input "false"
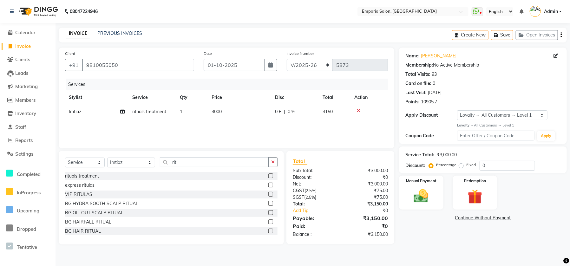
click at [246, 110] on td "3000" at bounding box center [239, 112] width 63 height 14
select select "47502"
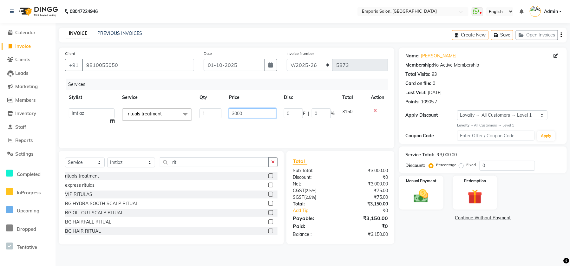
drag, startPoint x: 246, startPoint y: 111, endPoint x: 255, endPoint y: 107, distance: 10.1
click at [251, 109] on input "3000" at bounding box center [252, 113] width 47 height 10
type input "3"
type input "4500"
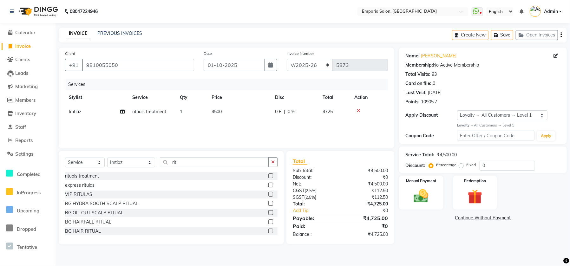
click at [248, 127] on div "Services Stylist Service Qty Price Disc Total Action Imtiaz rituals treatment 1…" at bounding box center [226, 110] width 323 height 63
click at [442, 192] on div "Manual Payment" at bounding box center [421, 192] width 46 height 35
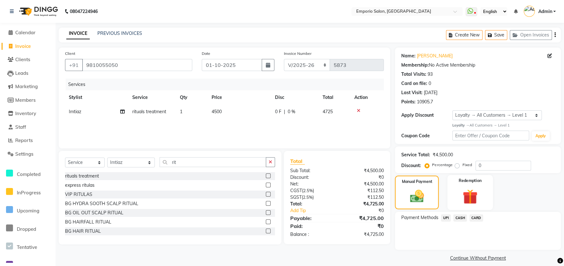
click at [464, 199] on img at bounding box center [470, 196] width 24 height 19
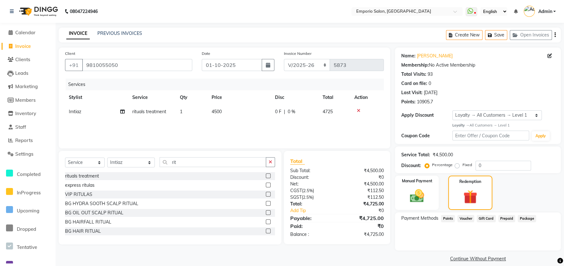
click at [507, 216] on span "Prepaid" at bounding box center [506, 218] width 17 height 7
click at [442, 218] on span "Points" at bounding box center [448, 218] width 14 height 7
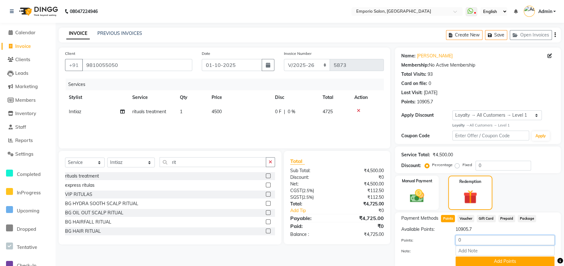
click at [473, 240] on input "0" at bounding box center [504, 240] width 99 height 10
type input "4725"
click at [482, 257] on button "Add Points" at bounding box center [504, 261] width 99 height 10
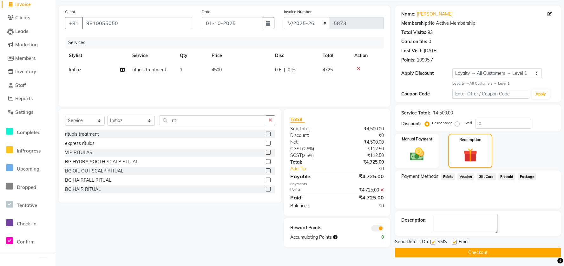
scroll to position [42, 0]
click at [484, 251] on button "Checkout" at bounding box center [478, 252] width 166 height 10
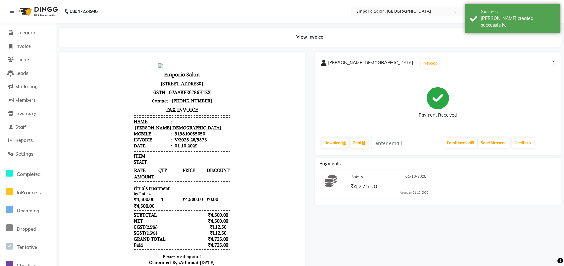
drag, startPoint x: 135, startPoint y: 253, endPoint x: 253, endPoint y: 219, distance: 122.9
click at [25, 49] on li "Invoice" at bounding box center [27, 47] width 55 height 14
click at [27, 45] on span "Invoice" at bounding box center [23, 46] width 16 height 6
select select "6332"
select select "service"
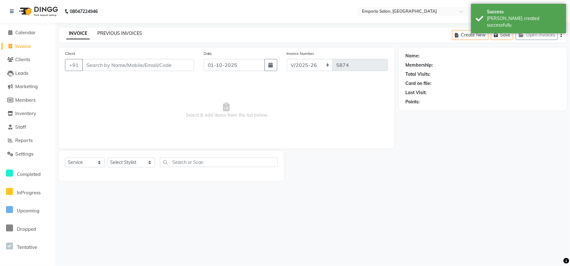
click at [134, 32] on link "PREVIOUS INVOICES" at bounding box center [119, 33] width 45 height 6
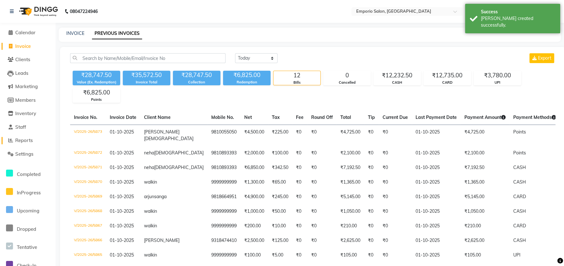
click at [23, 139] on span "Reports" at bounding box center [23, 140] width 17 height 6
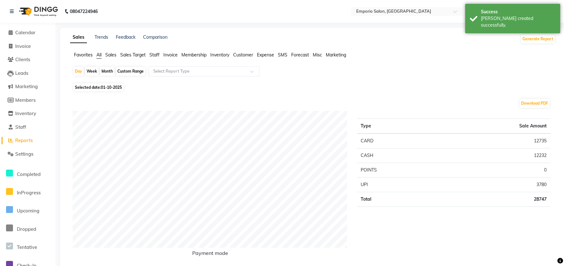
click at [154, 56] on span "Staff" at bounding box center [154, 55] width 10 height 6
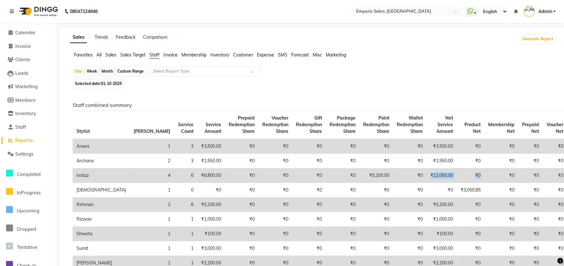
drag, startPoint x: 372, startPoint y: 178, endPoint x: 351, endPoint y: 127, distance: 55.1
click at [425, 178] on tr "Imtiaz 4 6 ₹6,800.00 ₹0 ₹0 ₹0 ₹0 ₹5,200.00 ₹0 ₹12,000.00 ₹0 ₹0 ₹0 ₹0 ₹0 ₹0" at bounding box center [341, 175] width 536 height 15
click at [32, 32] on span "Calendar" at bounding box center [25, 32] width 20 height 6
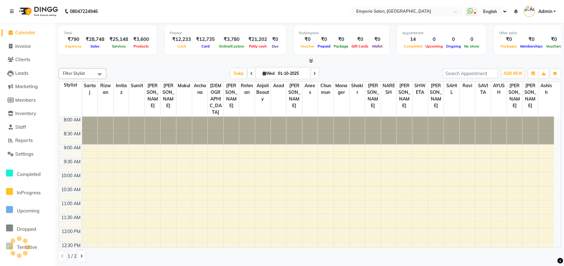
scroll to position [195, 0]
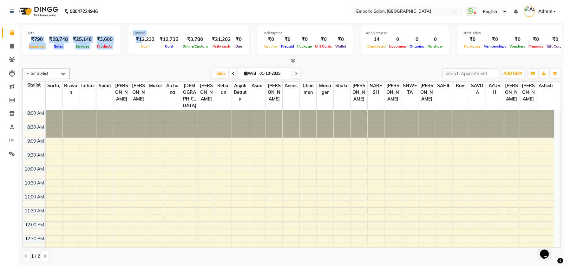
drag, startPoint x: 23, startPoint y: 37, endPoint x: 140, endPoint y: 39, distance: 117.0
click at [140, 39] on div "Total ₹790 Expenses ₹28,748 Sales ₹25,148 Services ₹3,600 Products Finance ₹12,…" at bounding box center [291, 40] width 538 height 31
click at [62, 23] on div "Total ₹790 Expenses ₹28,748 Sales ₹25,148 Services ₹3,600 Products Finance ₹12,…" at bounding box center [291, 44] width 538 height 42
click at [14, 11] on icon at bounding box center [12, 11] width 4 height 4
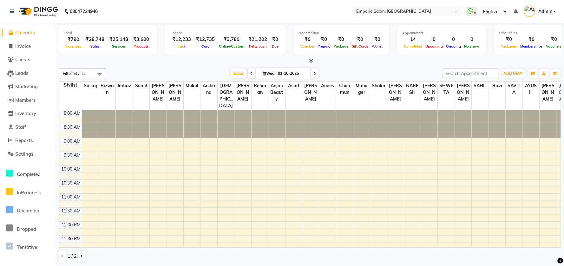
click at [21, 145] on li "Reports" at bounding box center [27, 141] width 55 height 14
click at [24, 141] on span "Reports" at bounding box center [23, 140] width 17 height 6
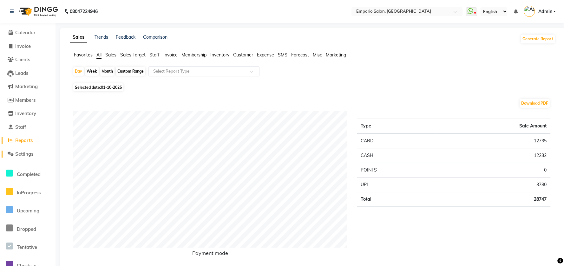
click at [25, 152] on span "Settings" at bounding box center [24, 154] width 18 height 6
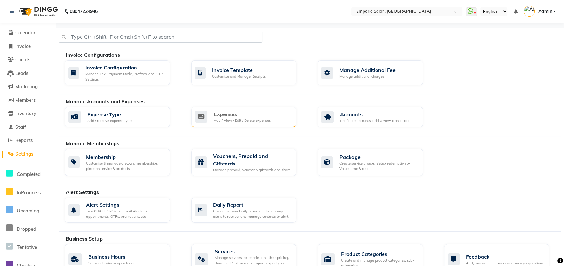
click at [223, 112] on div "Expenses" at bounding box center [242, 114] width 57 height 8
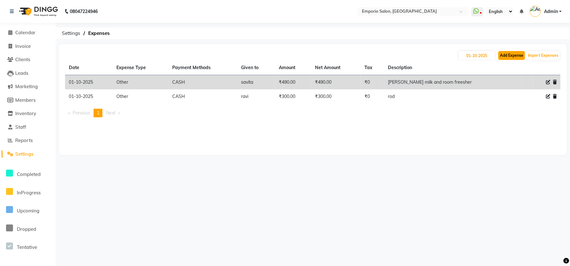
click at [504, 55] on button "Add Expense" at bounding box center [511, 55] width 27 height 9
select select "1"
select select "5330"
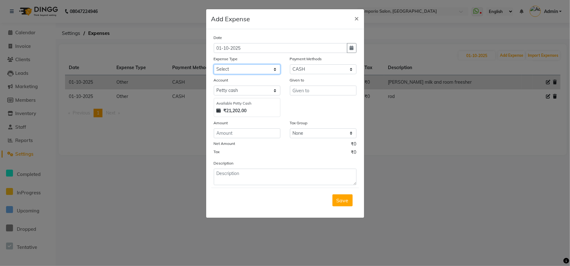
click at [245, 73] on select "Select Advance Salary Cash transfer to bank Cash transfer to hub Client Snacks …" at bounding box center [247, 69] width 67 height 10
click at [214, 64] on select "Select Advance Salary Cash transfer to bank Cash transfer to hub Client Snacks …" at bounding box center [247, 69] width 67 height 10
click at [242, 72] on select "Select Advance Salary Cash transfer to bank Cash transfer to hub Client Snacks …" at bounding box center [247, 69] width 67 height 10
select select "24591"
click at [214, 64] on select "Select Advance Salary Cash transfer to bank Cash transfer to hub Client Snacks …" at bounding box center [247, 69] width 67 height 10
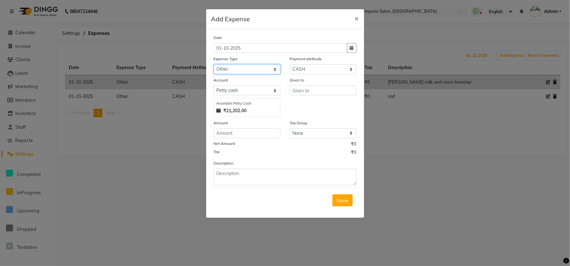
click at [242, 69] on select "Select Advance Salary Cash transfer to bank Cash transfer to hub Client Snacks …" at bounding box center [247, 69] width 67 height 10
click at [252, 54] on div "Date [DATE] Expense Type Select Advance Salary Cash transfer to bank Cash trans…" at bounding box center [285, 109] width 143 height 151
click at [297, 91] on input "text" at bounding box center [323, 91] width 67 height 10
drag, startPoint x: 297, startPoint y: 93, endPoint x: 282, endPoint y: 97, distance: 15.4
click at [282, 97] on div "Account Select [PERSON_NAME] cash Available [PERSON_NAME] Cash ₹21,202.00 Given…" at bounding box center [285, 97] width 152 height 40
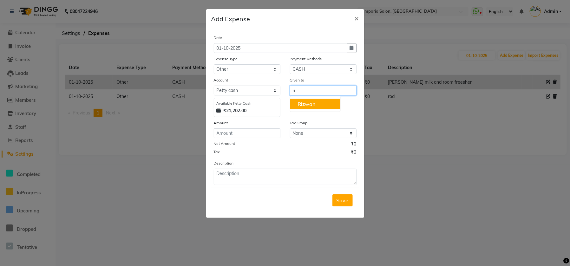
type input "r"
type input "ravi"
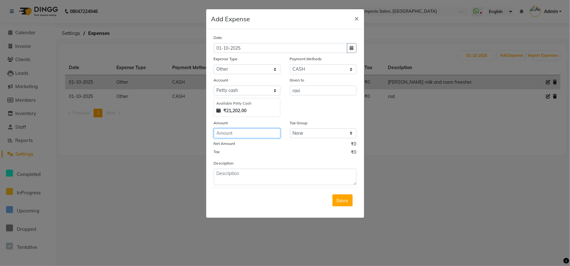
click at [263, 134] on input "number" at bounding box center [247, 133] width 67 height 10
type input "200"
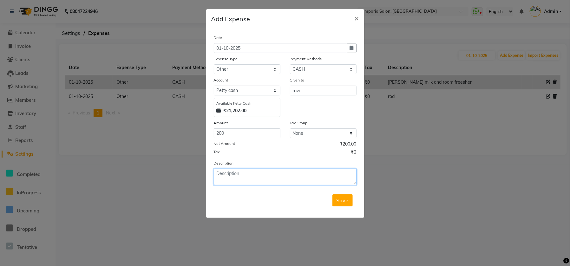
click at [244, 173] on textarea at bounding box center [285, 177] width 143 height 16
type textarea "pipe and printout"
click at [332, 201] on button "Save" at bounding box center [342, 200] width 20 height 12
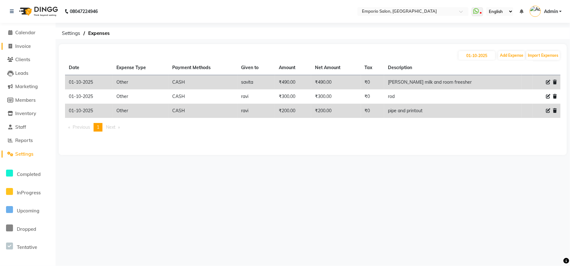
click at [17, 45] on span "Invoice" at bounding box center [23, 46] width 16 height 6
select select "6332"
select select "service"
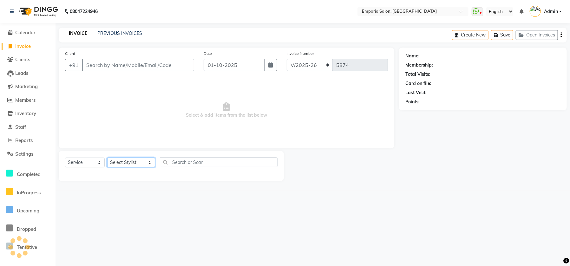
click at [130, 165] on select "Select Stylist [PERSON_NAME] beauty Archana [PERSON_NAME] [PERSON_NAME] [PERSON…" at bounding box center [131, 163] width 48 height 10
select select "47514"
click at [107, 158] on select "Select Stylist [PERSON_NAME] beauty Archana [PERSON_NAME] [PERSON_NAME] [PERSON…" at bounding box center [131, 163] width 48 height 10
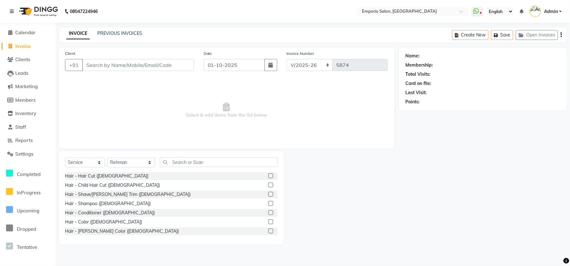
click at [79, 172] on div "Hair - Hair Cut ([DEMOGRAPHIC_DATA])" at bounding box center [171, 176] width 212 height 8
click at [79, 176] on div "Hair - Hair Cut ([DEMOGRAPHIC_DATA])" at bounding box center [106, 176] width 83 height 7
checkbox input "false"
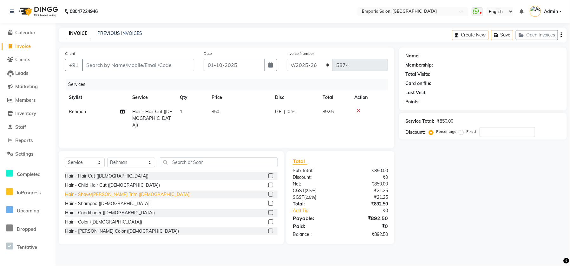
click at [84, 196] on div "Hair - Shave/[PERSON_NAME] Trim ([DEMOGRAPHIC_DATA])" at bounding box center [128, 194] width 126 height 7
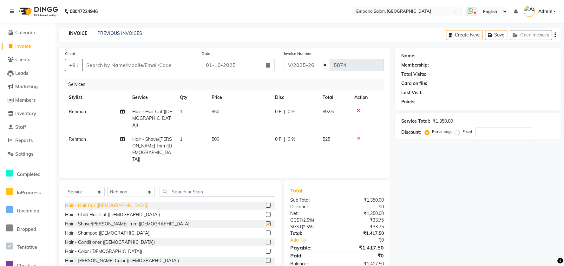
checkbox input "false"
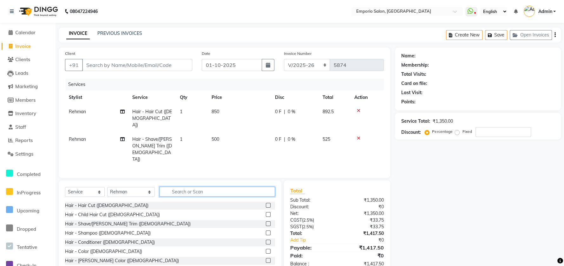
click at [187, 187] on input "text" at bounding box center [216, 192] width 115 height 10
click at [91, 248] on div "Hair - Color ([DEMOGRAPHIC_DATA])" at bounding box center [103, 251] width 77 height 7
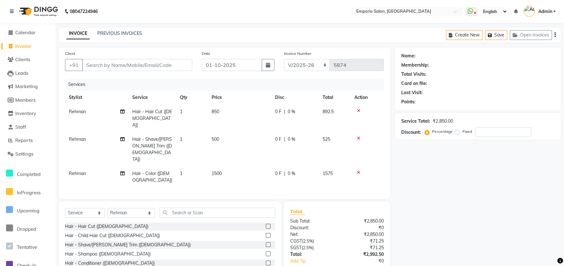
checkbox input "false"
click at [249, 132] on td "500" at bounding box center [239, 149] width 63 height 34
select select "47514"
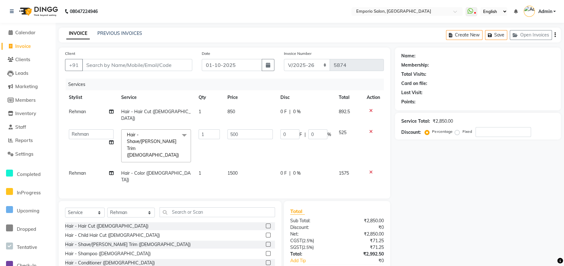
click at [251, 111] on td "850" at bounding box center [249, 115] width 53 height 21
select select "47514"
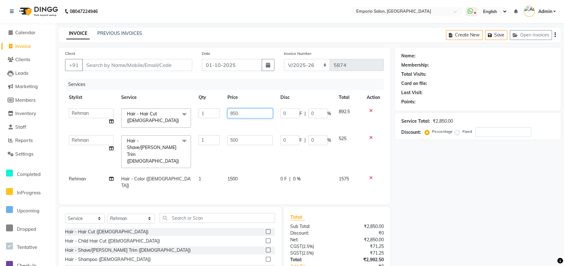
click at [252, 109] on input "850" at bounding box center [249, 113] width 45 height 10
type input "8"
type input "1000"
click at [259, 127] on tbody "Anees Anjali beauty [PERSON_NAME] [PERSON_NAME] [PERSON_NAME] [PERSON_NAME] Man…" at bounding box center [224, 149] width 319 height 88
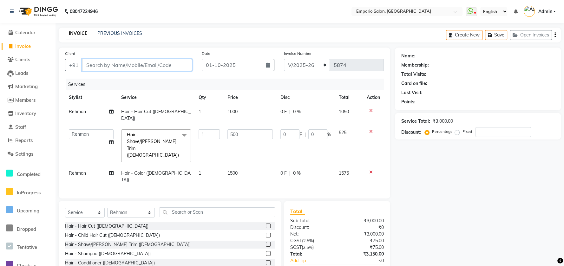
click at [178, 65] on input "Client" at bounding box center [137, 65] width 110 height 12
type input "9"
type input "0"
type input "9999999999999"
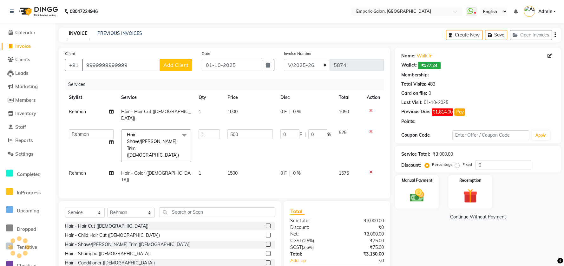
select select "1: Object"
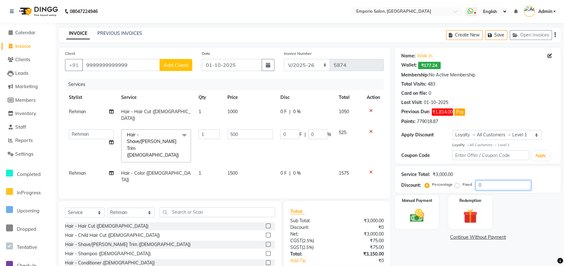
click at [485, 187] on input "0" at bounding box center [502, 185] width 55 height 10
type input "1"
type input "5"
type input "1"
type input "10"
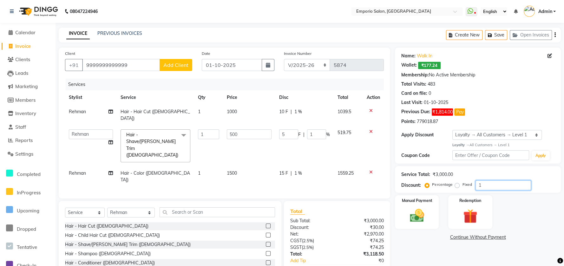
type input "50"
type input "10"
drag, startPoint x: 430, startPoint y: 151, endPoint x: 420, endPoint y: 197, distance: 47.2
click at [430, 152] on div "Coupon Code Apply" at bounding box center [477, 155] width 153 height 11
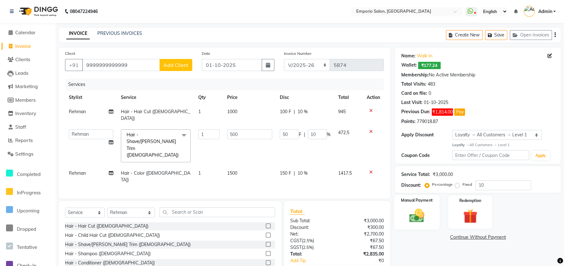
click at [416, 206] on div "Manual Payment" at bounding box center [417, 212] width 46 height 35
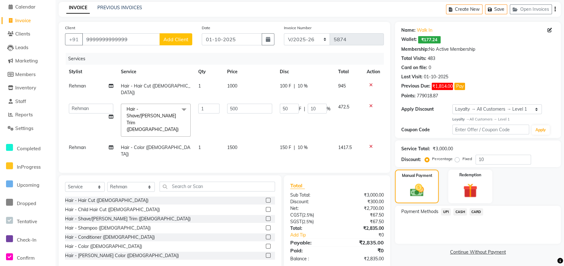
click at [443, 210] on span "UPI" at bounding box center [446, 211] width 10 height 7
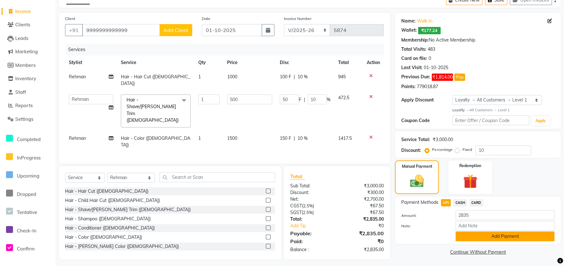
click at [461, 238] on button "Add Payment" at bounding box center [504, 236] width 99 height 10
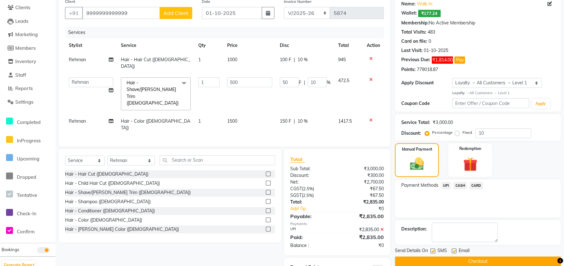
scroll to position [61, 0]
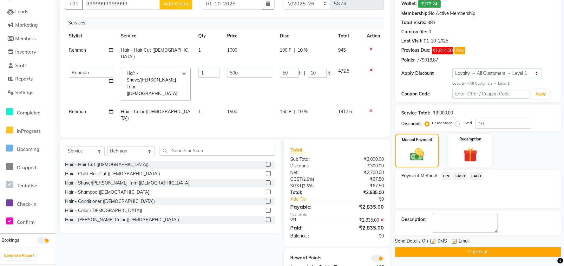
click at [457, 251] on button "Checkout" at bounding box center [478, 252] width 166 height 10
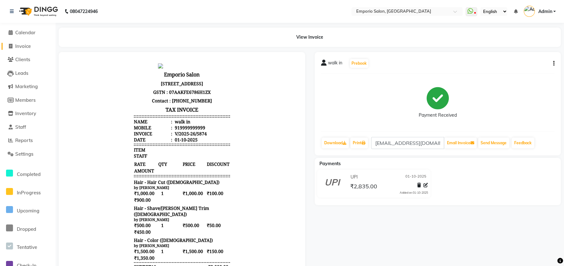
click at [19, 48] on span "Invoice" at bounding box center [23, 46] width 16 height 6
select select "service"
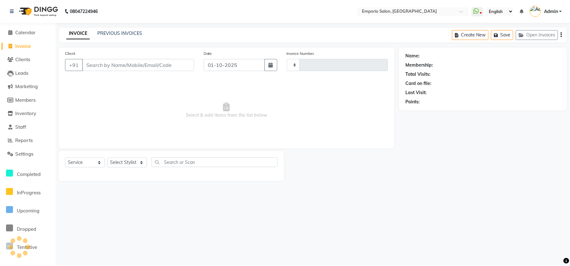
type input "5875"
select select "6332"
click at [24, 142] on span "Reports" at bounding box center [23, 140] width 17 height 6
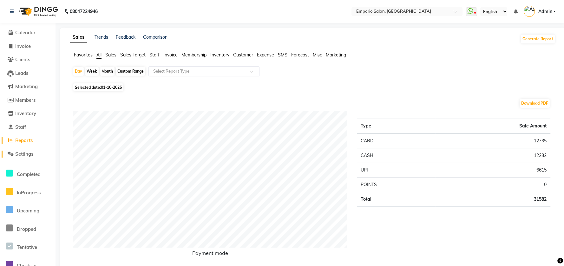
click at [24, 153] on span "Settings" at bounding box center [24, 154] width 18 height 6
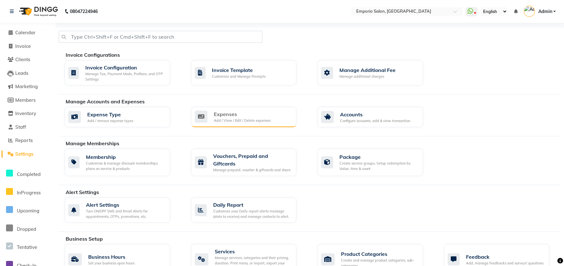
click at [202, 119] on icon at bounding box center [201, 117] width 13 height 12
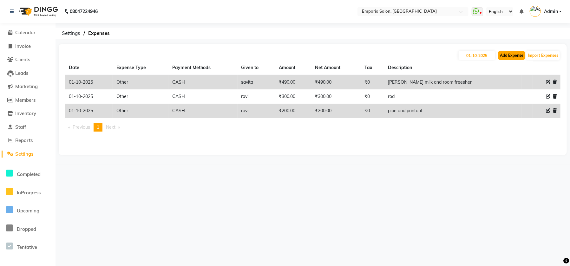
click at [509, 57] on button "Add Expense" at bounding box center [511, 55] width 27 height 9
select select "1"
select select "5330"
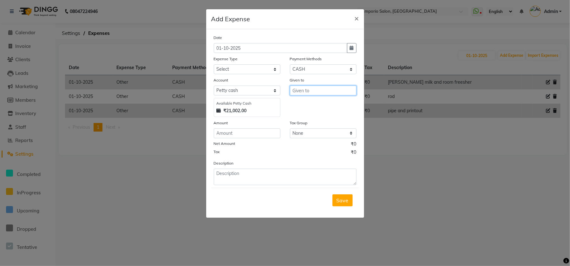
click at [300, 92] on input "text" at bounding box center [323, 91] width 67 height 10
type input "r"
type input "savita"
drag, startPoint x: 260, startPoint y: 65, endPoint x: 256, endPoint y: 73, distance: 9.2
click at [260, 65] on select "Select Advance Salary Cash transfer to bank Cash transfer to hub Client Snacks …" at bounding box center [247, 69] width 67 height 10
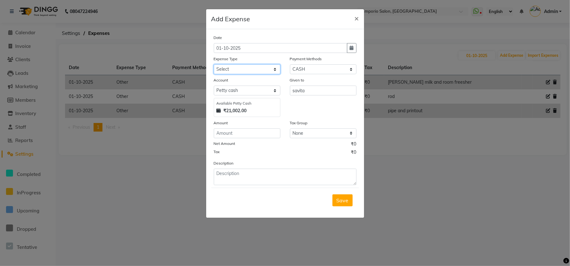
select select "24591"
click at [214, 64] on select "Select Advance Salary Cash transfer to bank Cash transfer to hub Client Snacks …" at bounding box center [247, 69] width 67 height 10
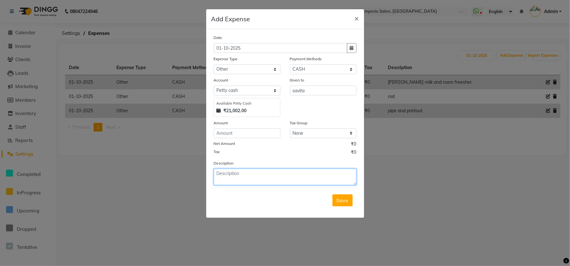
click at [229, 171] on textarea at bounding box center [285, 177] width 143 height 16
click at [247, 126] on div "Amount" at bounding box center [247, 123] width 67 height 9
click at [83, 121] on ngb-modal-window "Add Expense × Date [DATE] Expense Type Select Advance Salary Cash transfer to b…" at bounding box center [285, 133] width 570 height 266
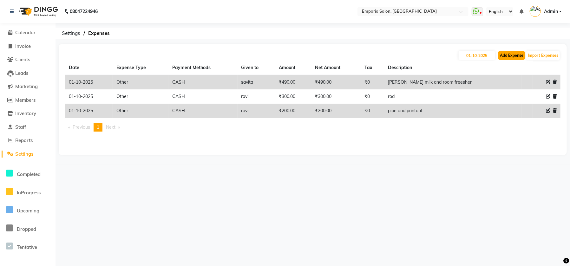
click at [506, 56] on button "Add Expense" at bounding box center [511, 55] width 27 height 9
select select "1"
select select "5330"
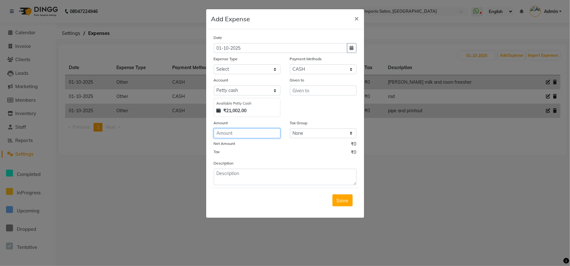
click at [218, 131] on input "number" at bounding box center [247, 133] width 67 height 10
type input "170"
click at [255, 70] on select "Select Advance Salary Cash transfer to bank Cash transfer to hub Client Snacks …" at bounding box center [247, 69] width 67 height 10
select select "24591"
click at [214, 64] on select "Select Advance Salary Cash transfer to bank Cash transfer to hub Client Snacks …" at bounding box center [247, 69] width 67 height 10
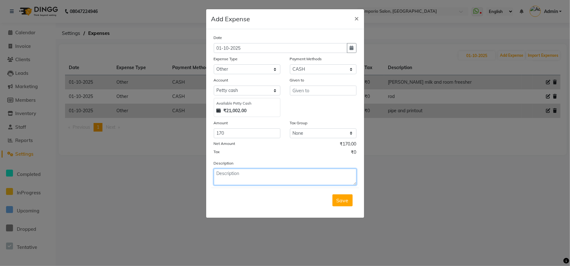
click at [240, 174] on textarea at bounding box center [285, 177] width 143 height 16
type textarea "client coffee"
drag, startPoint x: 336, startPoint y: 203, endPoint x: 334, endPoint y: 197, distance: 6.0
click at [336, 202] on button "Save" at bounding box center [342, 200] width 20 height 12
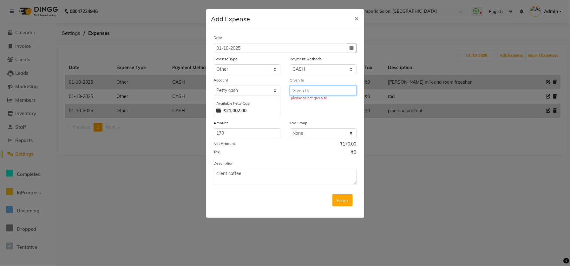
click at [317, 87] on input "text" at bounding box center [323, 91] width 67 height 10
click at [314, 101] on span "SAVITA" at bounding box center [306, 104] width 19 height 6
type input "SAVITA"
click at [340, 199] on span "Save" at bounding box center [342, 200] width 12 height 6
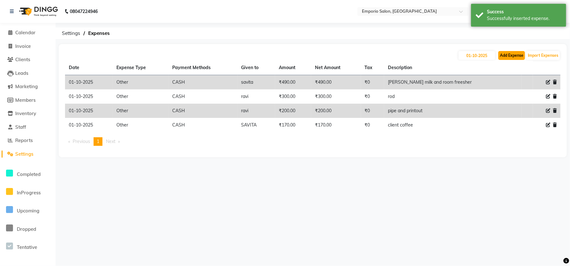
click at [518, 57] on button "Add Expense" at bounding box center [511, 55] width 27 height 9
select select "1"
select select "5330"
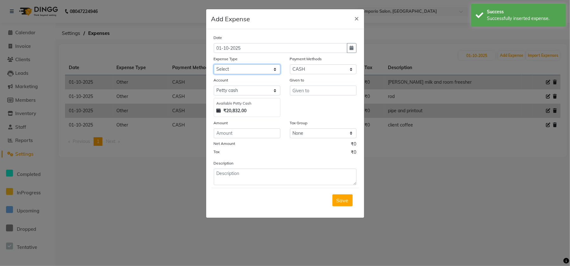
click at [242, 69] on select "Select Advance Salary Cash transfer to bank Cash transfer to hub Client Snacks …" at bounding box center [247, 69] width 67 height 10
select select "24591"
click at [214, 64] on select "Select Advance Salary Cash transfer to bank Cash transfer to hub Client Snacks …" at bounding box center [247, 69] width 67 height 10
click at [244, 132] on input "number" at bounding box center [247, 133] width 67 height 10
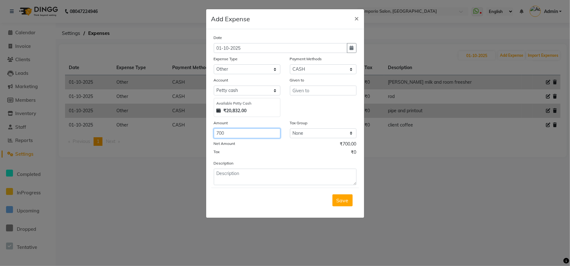
type input "700"
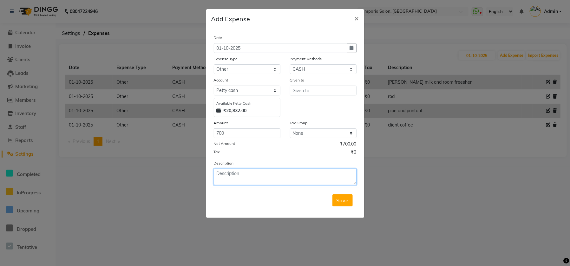
click at [232, 171] on textarea at bounding box center [285, 177] width 143 height 16
type textarea "cliper repair"
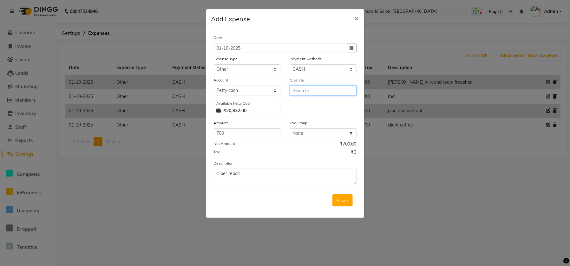
click at [300, 93] on input "text" at bounding box center [323, 91] width 67 height 10
click at [305, 103] on ngb-highlight "Riz wan" at bounding box center [306, 104] width 18 height 6
type input "Rizwan"
click at [340, 205] on button "Save" at bounding box center [342, 200] width 20 height 12
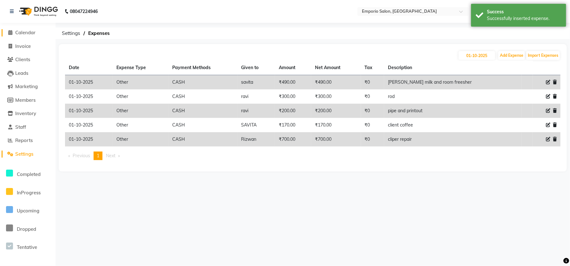
click at [19, 29] on span "Calendar" at bounding box center [25, 32] width 20 height 6
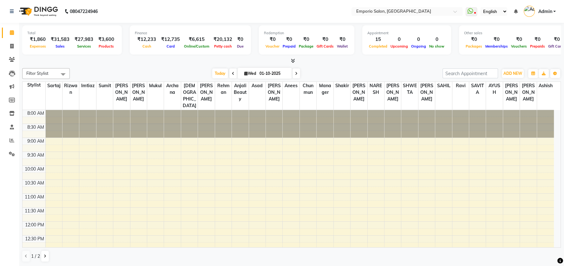
drag, startPoint x: 424, startPoint y: 253, endPoint x: 152, endPoint y: 87, distance: 319.2
drag, startPoint x: 152, startPoint y: 87, endPoint x: 184, endPoint y: 283, distance: 199.2
